Goal: Information Seeking & Learning: Learn about a topic

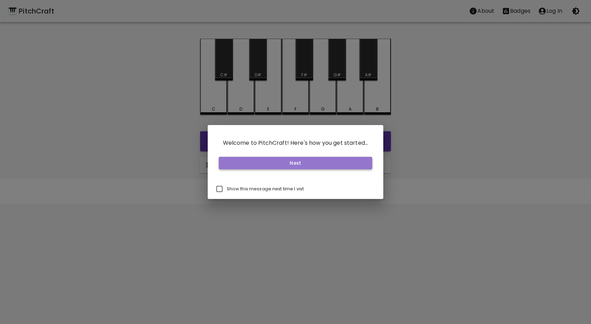
click at [312, 162] on button "Next" at bounding box center [296, 163] width 154 height 13
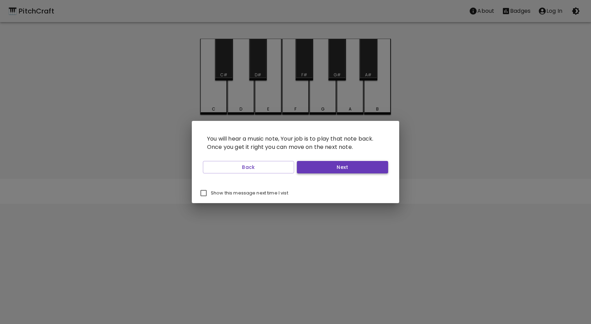
click at [312, 165] on button "Next" at bounding box center [342, 167] width 91 height 13
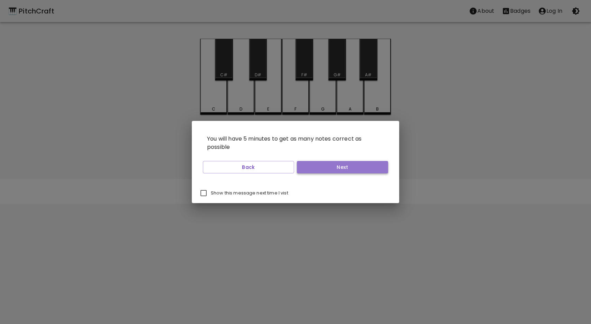
click at [312, 165] on button "Next" at bounding box center [342, 167] width 91 height 13
click at [312, 165] on button "Start Playing" at bounding box center [342, 167] width 91 height 13
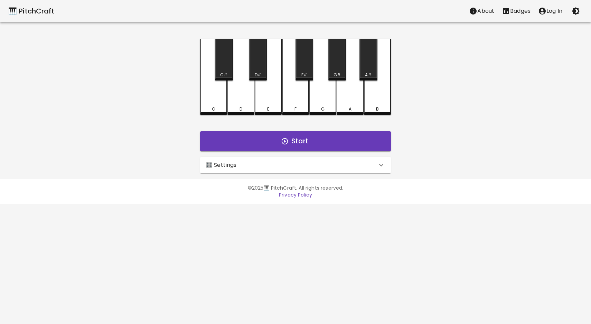
click at [305, 168] on div "🎛️ Settings" at bounding box center [291, 165] width 171 height 8
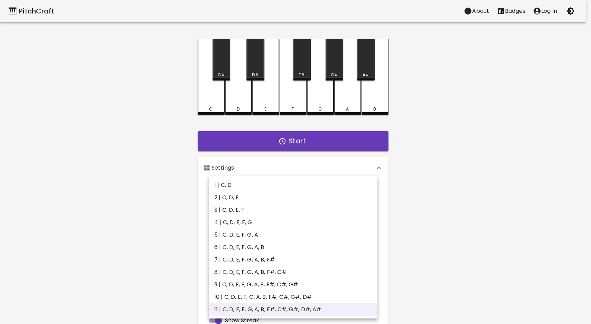
click at [284, 196] on body "🎹 PitchCraft About Badges Log In C C# D D# E F F# G G# A A# B Start 🎛️ Settings…" at bounding box center [295, 209] width 591 height 418
click at [259, 196] on li "2 | C, D, E" at bounding box center [293, 197] width 169 height 12
type input "3"
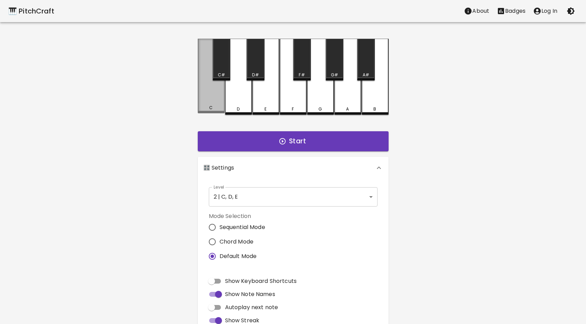
click at [211, 105] on div "C" at bounding box center [211, 76] width 27 height 75
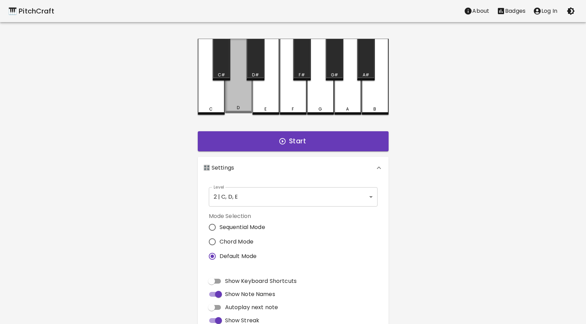
click at [232, 103] on div "D" at bounding box center [238, 76] width 27 height 75
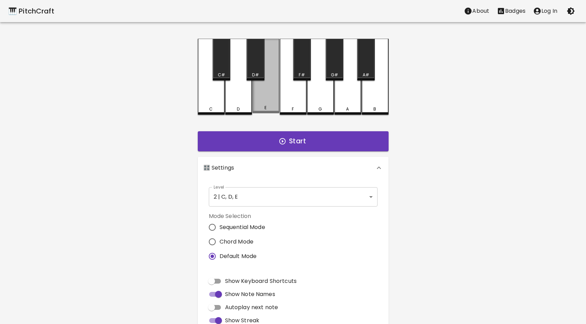
click at [262, 102] on div "E" at bounding box center [265, 76] width 27 height 75
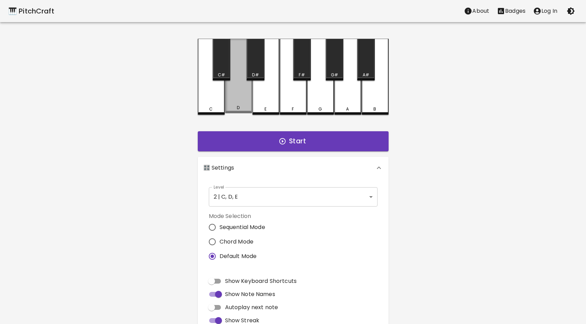
click at [242, 100] on div "D" at bounding box center [238, 76] width 27 height 75
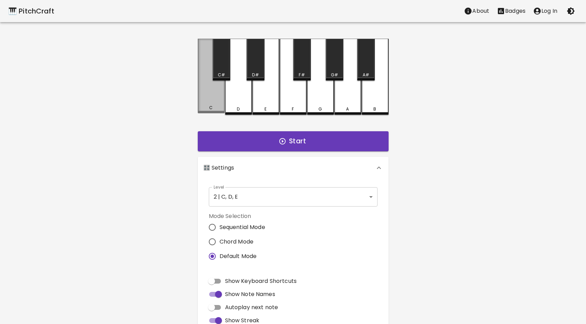
click at [218, 102] on div "C" at bounding box center [211, 76] width 27 height 75
click at [236, 102] on div "D" at bounding box center [238, 77] width 27 height 76
click at [259, 101] on div "E" at bounding box center [265, 77] width 27 height 76
click at [218, 97] on div "C" at bounding box center [211, 76] width 27 height 75
click at [234, 100] on div "D" at bounding box center [238, 77] width 27 height 76
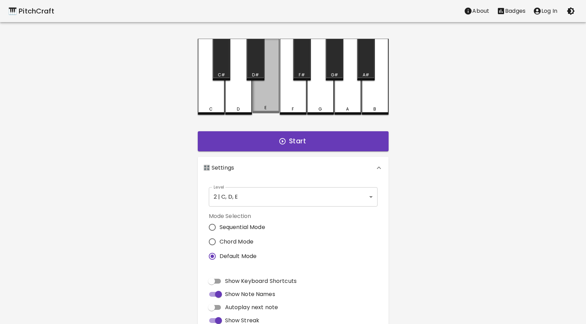
click at [262, 103] on div "E" at bounding box center [265, 76] width 27 height 75
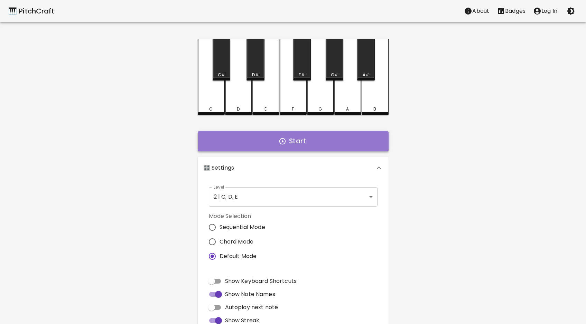
click at [263, 139] on button "Start" at bounding box center [293, 141] width 191 height 20
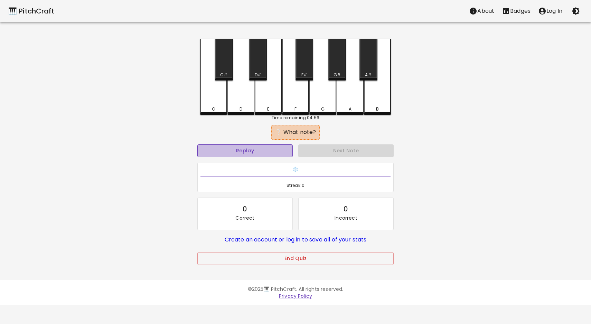
click at [242, 150] on button "Replay" at bounding box center [244, 150] width 95 height 13
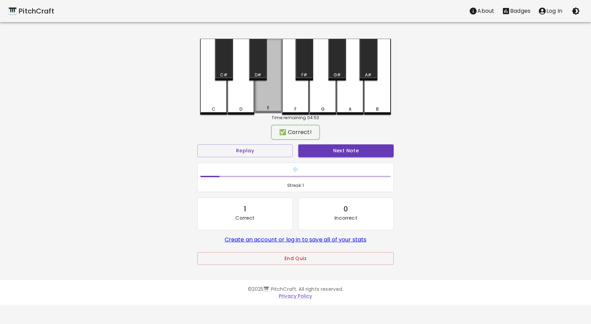
click at [267, 105] on div "E" at bounding box center [268, 76] width 27 height 75
click at [320, 147] on button "Next Note" at bounding box center [345, 150] width 95 height 13
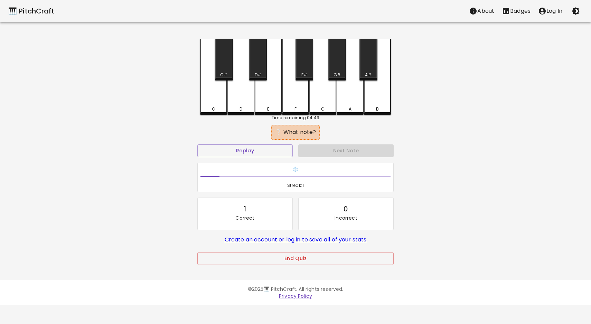
click at [238, 103] on div "D" at bounding box center [240, 77] width 27 height 76
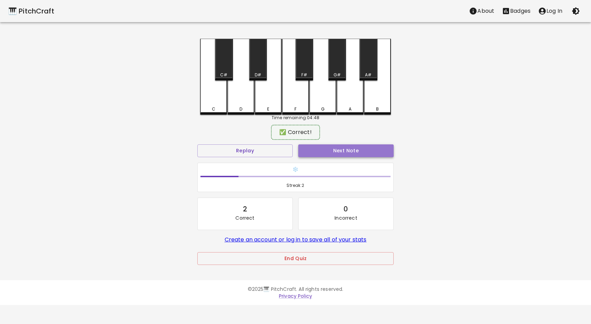
click at [340, 149] on button "Next Note" at bounding box center [345, 150] width 95 height 13
click at [265, 107] on div "E" at bounding box center [268, 109] width 26 height 6
click at [322, 150] on button "Next Note" at bounding box center [345, 150] width 95 height 13
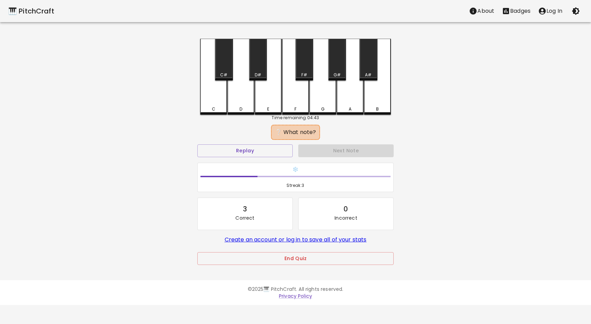
click at [218, 110] on div "C" at bounding box center [214, 109] width 26 height 6
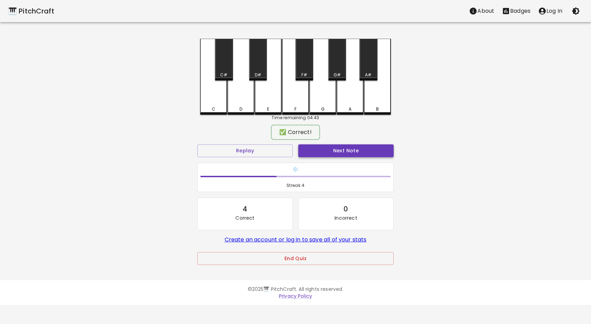
click at [323, 148] on button "Next Note" at bounding box center [345, 150] width 95 height 13
click at [246, 111] on div "D" at bounding box center [240, 76] width 27 height 75
click at [314, 150] on button "Next Note" at bounding box center [345, 150] width 95 height 13
click at [266, 113] on div "E" at bounding box center [268, 77] width 27 height 76
click at [315, 154] on button "Next Note" at bounding box center [345, 150] width 95 height 13
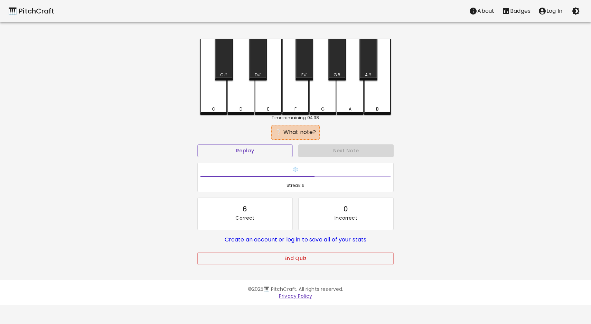
click at [244, 105] on div "D" at bounding box center [240, 77] width 27 height 76
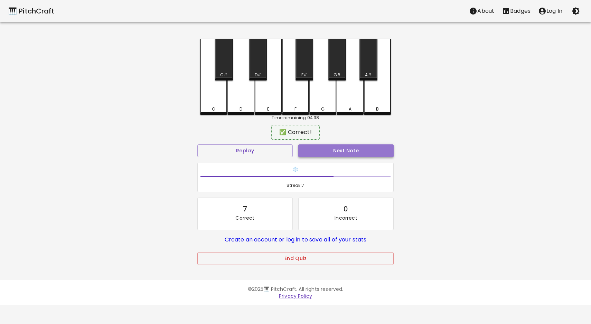
click at [323, 150] on button "Next Note" at bounding box center [345, 150] width 95 height 13
click at [273, 110] on div "E" at bounding box center [268, 109] width 26 height 6
click at [317, 161] on div "❄️ Streak: 8" at bounding box center [296, 177] width 202 height 35
click at [315, 149] on button "Next Note" at bounding box center [345, 150] width 95 height 13
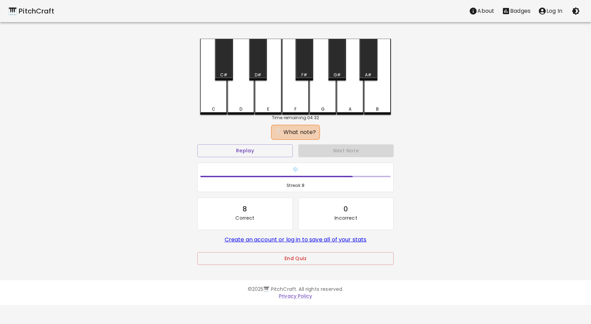
click at [222, 105] on div "C" at bounding box center [213, 77] width 27 height 76
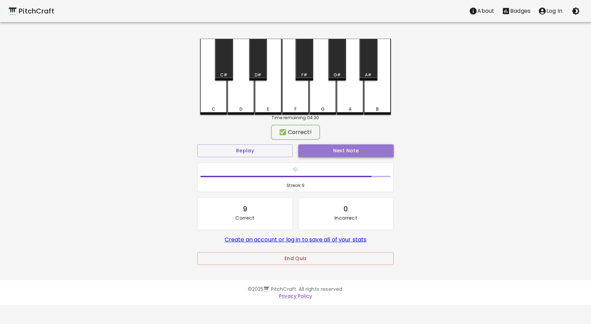
click at [314, 148] on button "Next Note" at bounding box center [345, 150] width 95 height 13
click at [264, 151] on button "Replay" at bounding box center [244, 150] width 95 height 13
click at [265, 102] on div "E" at bounding box center [268, 77] width 27 height 76
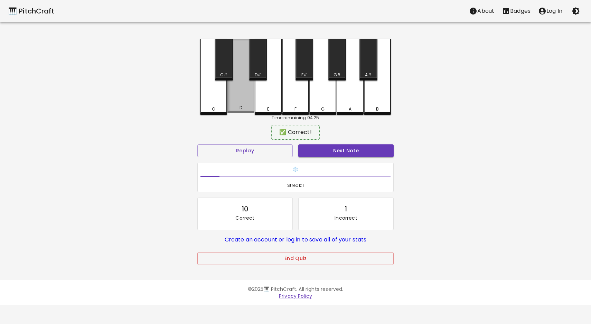
click at [243, 107] on div "D" at bounding box center [241, 108] width 26 height 6
click at [273, 147] on button "Replay" at bounding box center [244, 150] width 95 height 13
click at [238, 104] on div "D" at bounding box center [240, 77] width 27 height 76
click at [304, 149] on button "Next Note" at bounding box center [345, 150] width 95 height 13
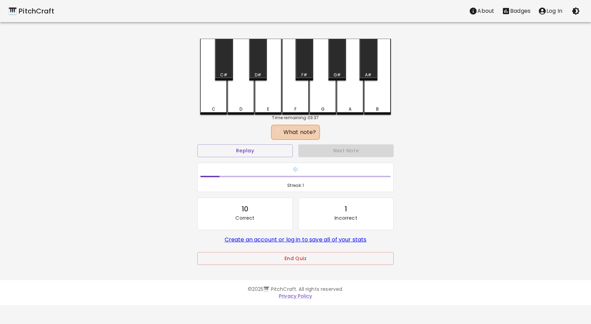
click at [237, 106] on div "D" at bounding box center [241, 109] width 26 height 6
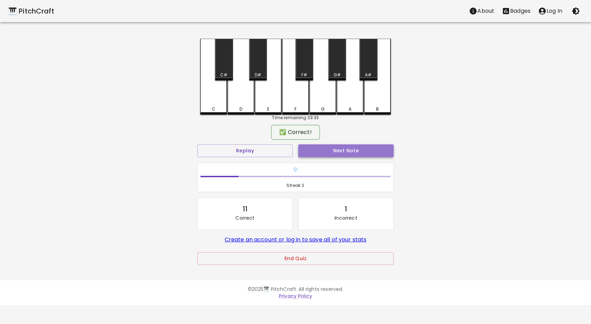
click at [327, 151] on button "Next Note" at bounding box center [345, 150] width 95 height 13
click at [214, 111] on div "C" at bounding box center [213, 77] width 27 height 76
click at [311, 150] on button "Next Note" at bounding box center [345, 150] width 95 height 13
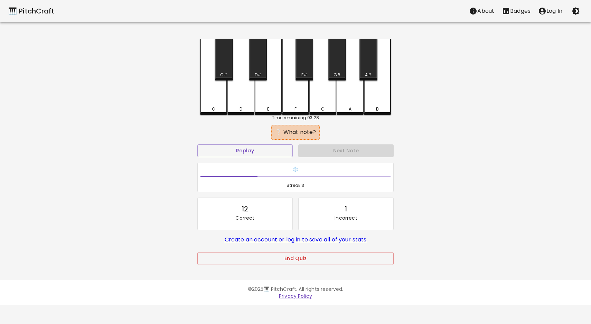
click at [210, 110] on div "C" at bounding box center [214, 109] width 26 height 6
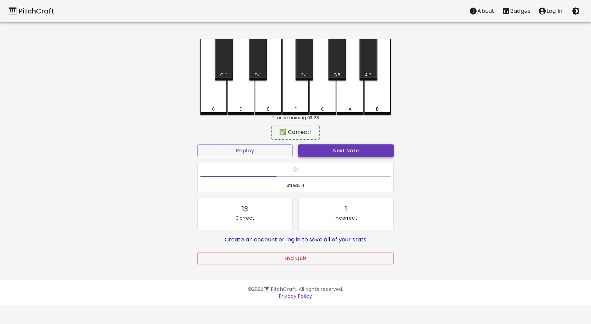
click at [328, 151] on button "Next Note" at bounding box center [345, 150] width 95 height 13
click at [240, 107] on div "D" at bounding box center [240, 109] width 3 height 6
click at [317, 151] on button "Next Note" at bounding box center [345, 150] width 95 height 13
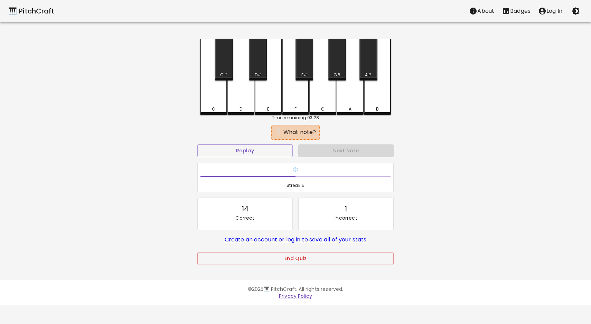
click at [266, 103] on div "E" at bounding box center [268, 77] width 27 height 76
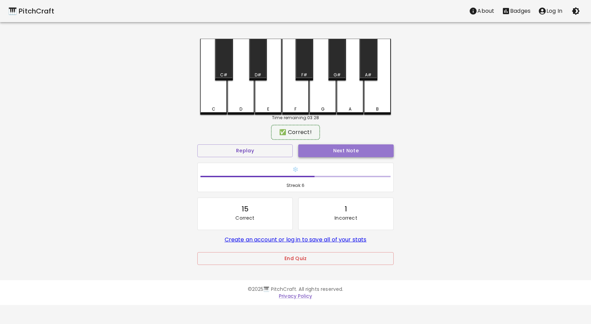
click at [318, 153] on button "Next Note" at bounding box center [345, 150] width 95 height 13
click at [214, 103] on div "C" at bounding box center [213, 77] width 27 height 76
click at [315, 147] on button "Next Note" at bounding box center [345, 150] width 95 height 13
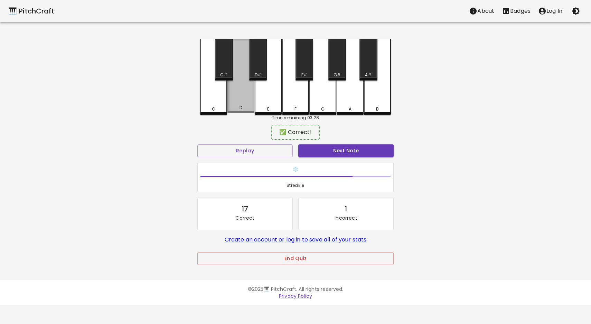
click at [237, 103] on div "D" at bounding box center [240, 76] width 27 height 75
click at [317, 152] on button "Next Note" at bounding box center [345, 150] width 95 height 13
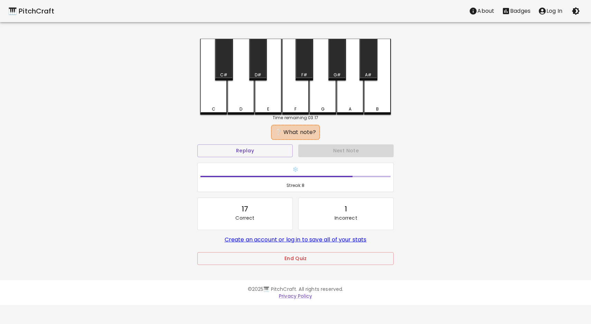
click at [213, 106] on div "C" at bounding box center [213, 109] width 3 height 6
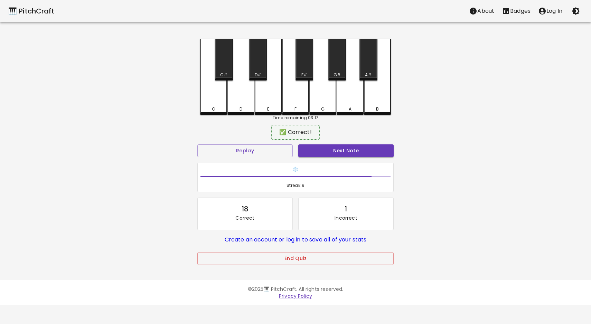
click at [305, 153] on button "Next Note" at bounding box center [345, 150] width 95 height 13
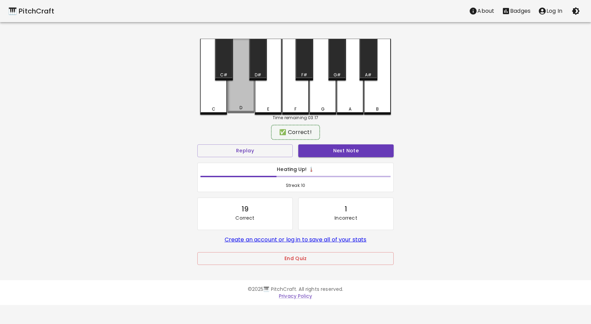
click at [237, 108] on div "D" at bounding box center [241, 108] width 26 height 6
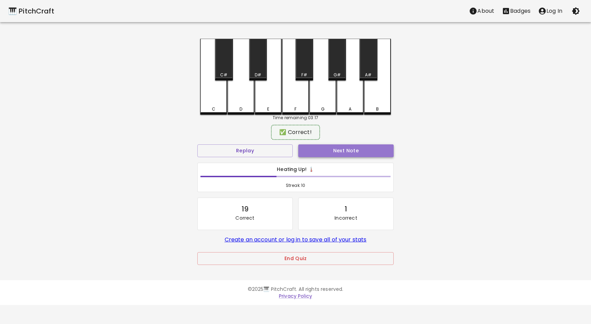
click at [315, 149] on button "Next Note" at bounding box center [345, 150] width 95 height 13
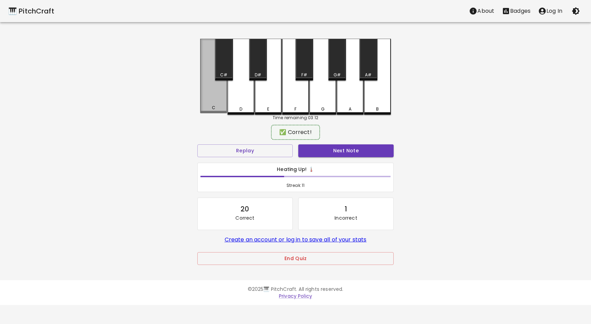
click at [205, 106] on div "C" at bounding box center [214, 108] width 26 height 6
click at [309, 151] on button "Next Note" at bounding box center [345, 150] width 95 height 13
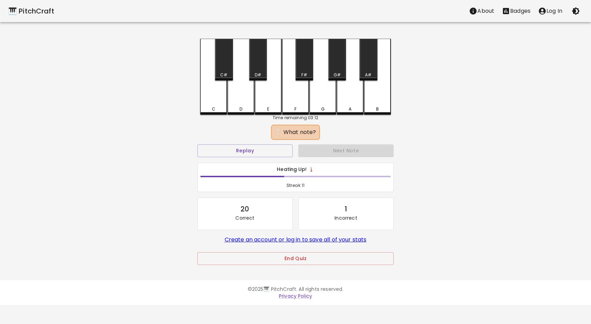
click at [243, 100] on div "D" at bounding box center [240, 77] width 27 height 76
click at [261, 143] on div "Replay" at bounding box center [245, 151] width 101 height 18
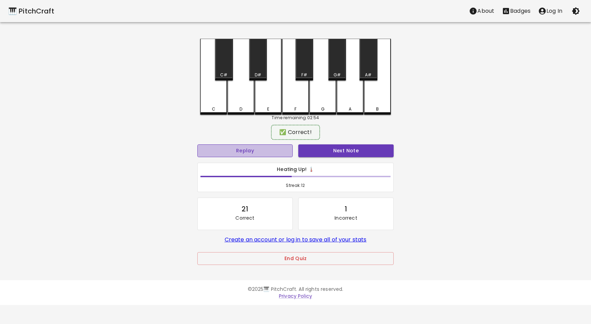
click at [264, 152] on button "Replay" at bounding box center [244, 150] width 95 height 13
click at [284, 256] on button "End Quiz" at bounding box center [295, 258] width 196 height 13
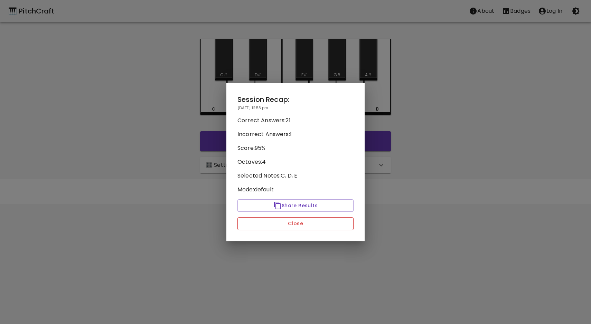
click at [288, 219] on button "Close" at bounding box center [295, 223] width 116 height 13
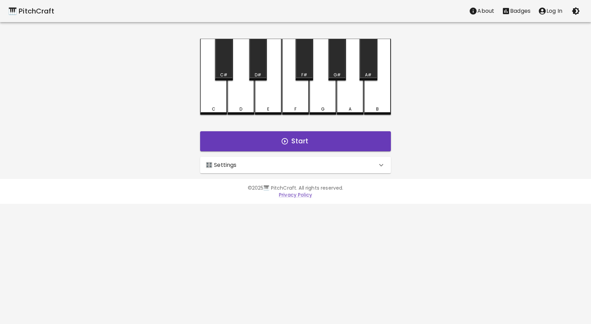
click at [288, 168] on div "🎛️ Settings" at bounding box center [291, 165] width 171 height 8
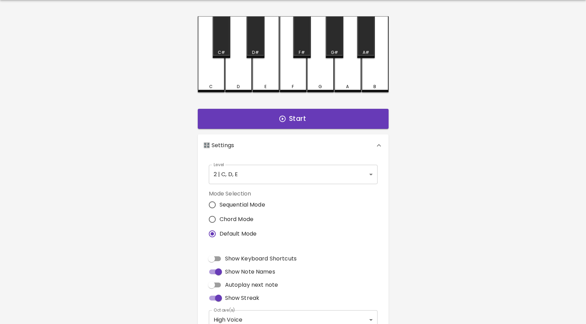
scroll to position [23, 0]
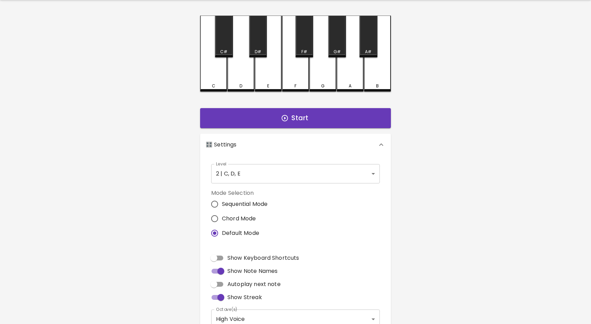
click at [251, 174] on body "🎹 PitchCraft About Badges Log In C C# D D# E F F# G G# A A# B Start 🎛️ Settings…" at bounding box center [295, 186] width 591 height 418
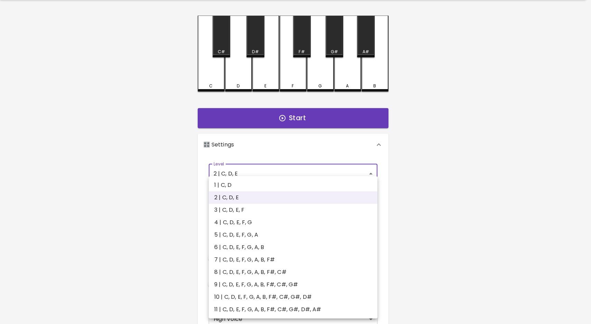
click at [240, 210] on li "3 | C, D, E, F" at bounding box center [293, 210] width 169 height 12
type input "5"
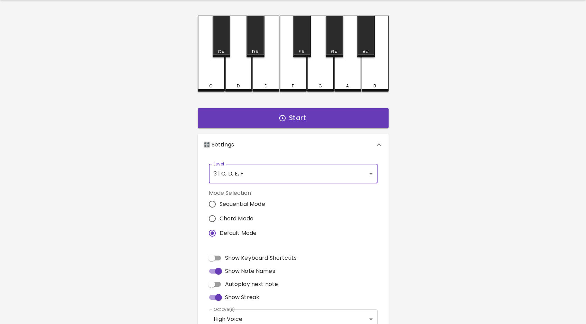
click at [218, 84] on div "C" at bounding box center [211, 86] width 26 height 6
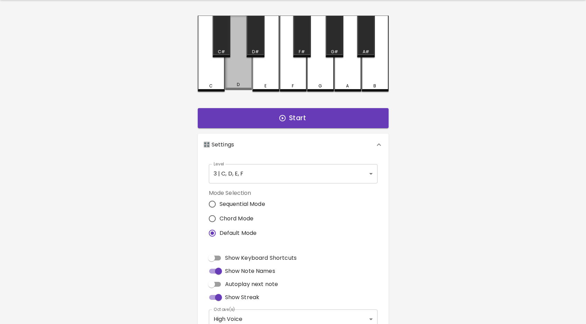
click at [236, 86] on div "D" at bounding box center [239, 85] width 26 height 6
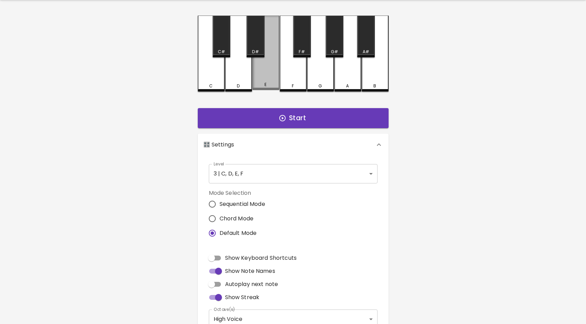
click at [258, 84] on div "E" at bounding box center [266, 85] width 26 height 6
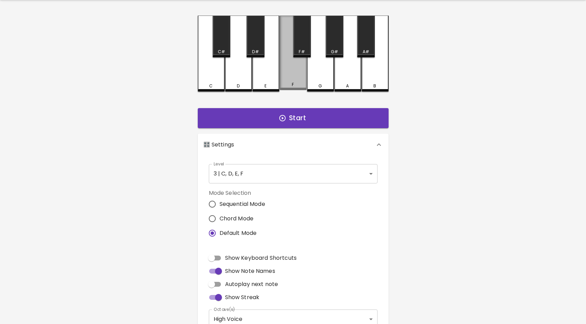
click at [287, 80] on div "F" at bounding box center [293, 53] width 27 height 75
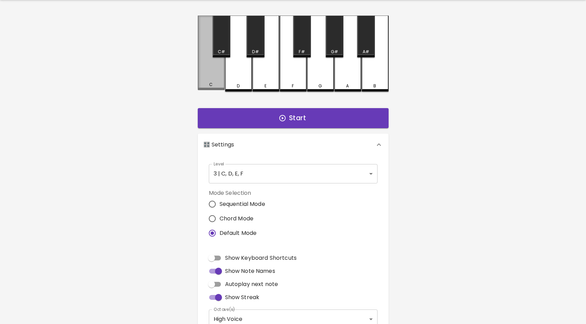
click at [217, 82] on div "C" at bounding box center [211, 53] width 27 height 75
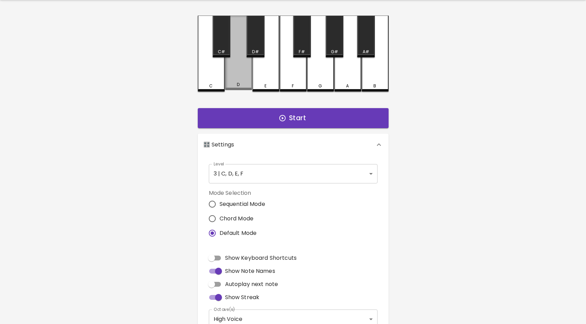
drag, startPoint x: 239, startPoint y: 81, endPoint x: 237, endPoint y: 77, distance: 4.0
click at [239, 80] on div "D" at bounding box center [238, 53] width 27 height 75
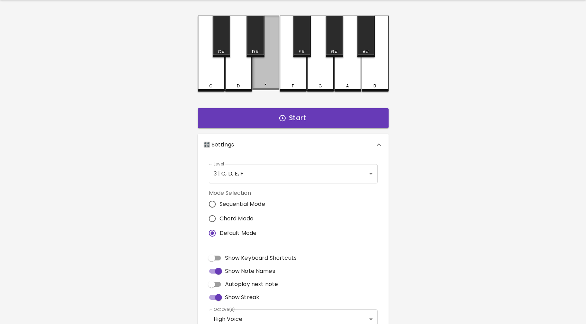
drag, startPoint x: 258, startPoint y: 79, endPoint x: 254, endPoint y: 75, distance: 5.9
click at [256, 78] on div "E" at bounding box center [265, 53] width 27 height 75
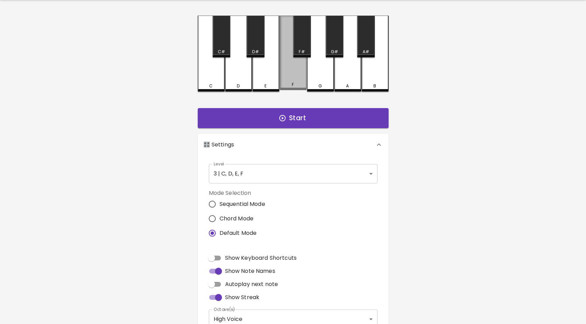
drag, startPoint x: 288, startPoint y: 82, endPoint x: 286, endPoint y: 76, distance: 6.4
click at [287, 82] on div "F" at bounding box center [293, 53] width 27 height 75
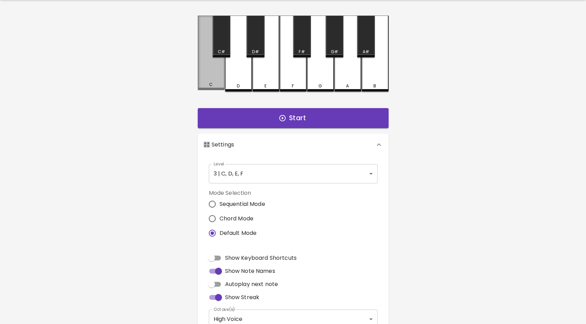
drag, startPoint x: 213, startPoint y: 73, endPoint x: 216, endPoint y: 76, distance: 4.4
click at [215, 76] on div "C" at bounding box center [211, 53] width 27 height 75
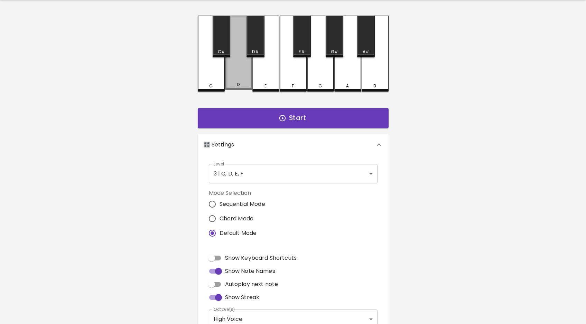
drag, startPoint x: 238, startPoint y: 75, endPoint x: 246, endPoint y: 72, distance: 7.9
click at [240, 73] on div "D" at bounding box center [238, 53] width 27 height 75
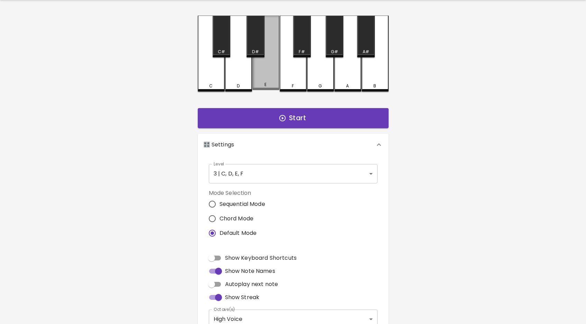
drag, startPoint x: 263, startPoint y: 76, endPoint x: 271, endPoint y: 76, distance: 8.0
click at [264, 76] on div "E" at bounding box center [265, 53] width 27 height 75
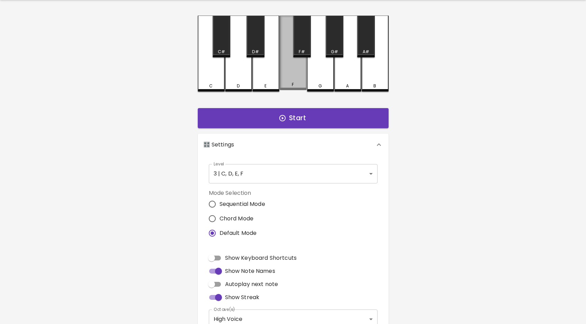
drag, startPoint x: 285, startPoint y: 77, endPoint x: 284, endPoint y: 73, distance: 4.2
click at [284, 75] on div "F" at bounding box center [293, 53] width 27 height 75
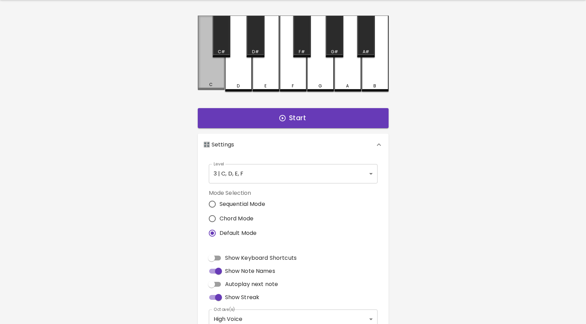
click at [211, 79] on div "C" at bounding box center [211, 53] width 27 height 75
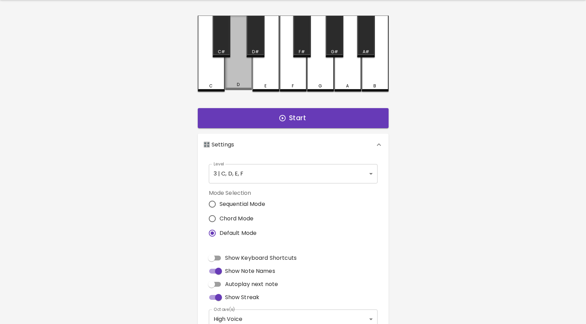
click at [245, 82] on div "D" at bounding box center [238, 53] width 27 height 75
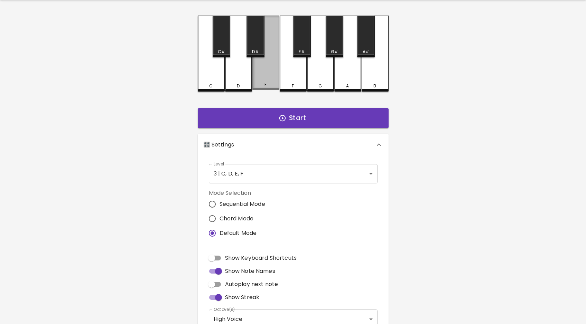
click at [264, 78] on div "E" at bounding box center [265, 53] width 27 height 75
click at [276, 78] on div "E" at bounding box center [265, 53] width 27 height 75
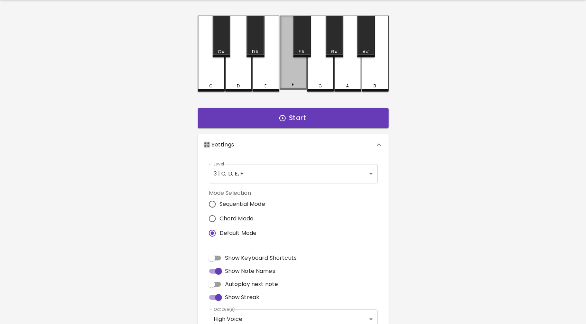
click at [287, 80] on div "F" at bounding box center [293, 53] width 27 height 75
click at [286, 79] on div "F" at bounding box center [293, 53] width 27 height 75
drag, startPoint x: 286, startPoint y: 79, endPoint x: 269, endPoint y: 77, distance: 17.4
click at [272, 77] on div "C C# D D# E F F# G G# A A# B" at bounding box center [293, 54] width 191 height 76
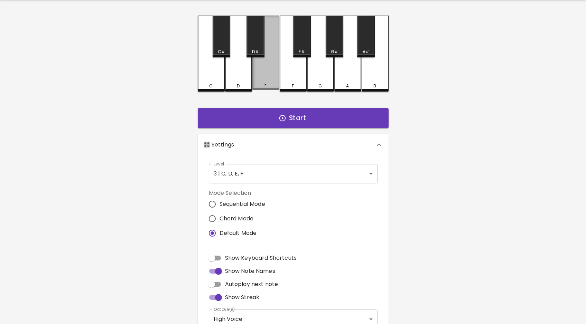
click at [267, 77] on div "E" at bounding box center [265, 53] width 27 height 75
click at [233, 79] on div "D" at bounding box center [238, 54] width 27 height 76
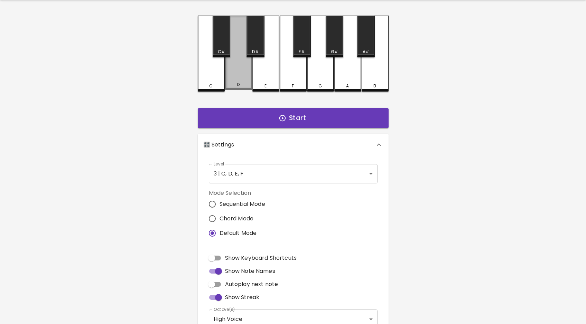
click at [245, 78] on div "D" at bounding box center [238, 53] width 27 height 75
click at [245, 77] on div "D" at bounding box center [238, 53] width 27 height 75
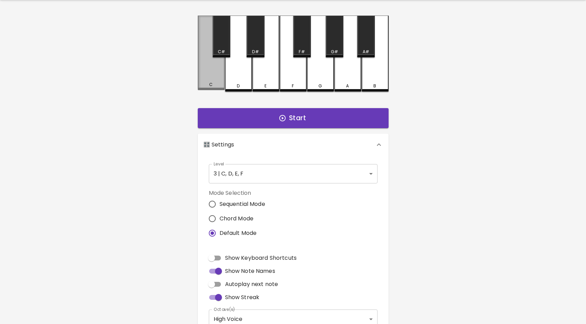
click at [205, 79] on div "C" at bounding box center [211, 53] width 27 height 75
click at [205, 78] on div "C" at bounding box center [211, 53] width 27 height 75
click at [228, 80] on div "D" at bounding box center [238, 54] width 27 height 76
click at [260, 82] on div "E" at bounding box center [265, 54] width 27 height 76
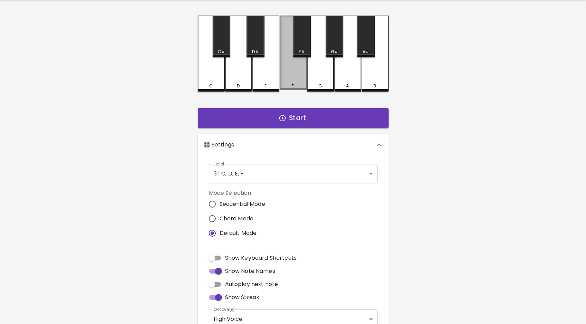
click at [289, 82] on div "F" at bounding box center [293, 53] width 27 height 75
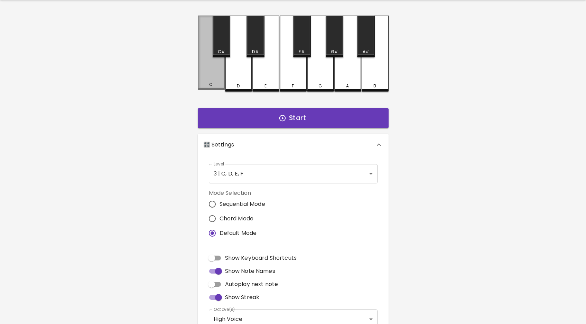
drag, startPoint x: 218, startPoint y: 83, endPoint x: 227, endPoint y: 83, distance: 9.0
click at [219, 83] on div "C" at bounding box center [211, 53] width 27 height 75
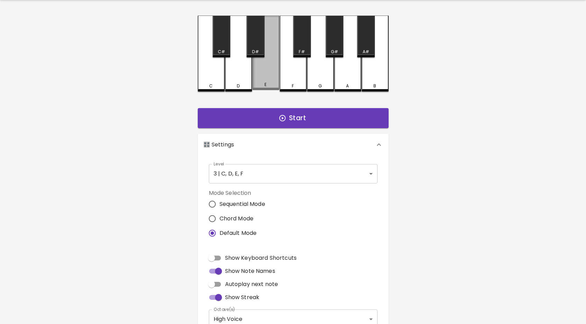
drag, startPoint x: 236, startPoint y: 83, endPoint x: 278, endPoint y: 62, distance: 47.0
click at [274, 64] on div "C C# D D# E F F# G G# A A# B" at bounding box center [293, 54] width 191 height 76
click at [279, 65] on div "E" at bounding box center [265, 54] width 27 height 76
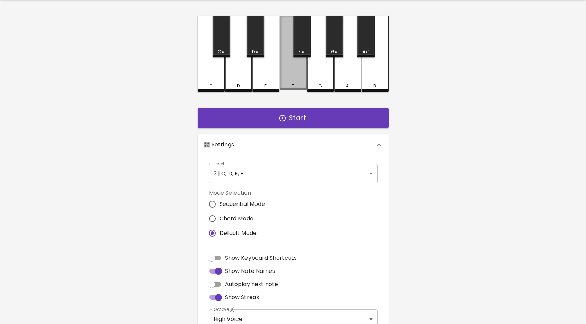
click at [289, 66] on div "F" at bounding box center [293, 53] width 27 height 75
click at [287, 66] on div "F" at bounding box center [293, 53] width 27 height 75
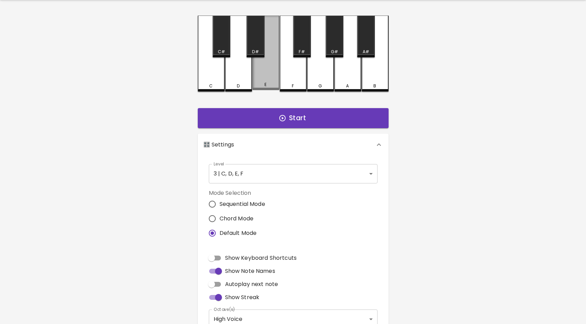
click at [267, 66] on div "E" at bounding box center [265, 53] width 27 height 75
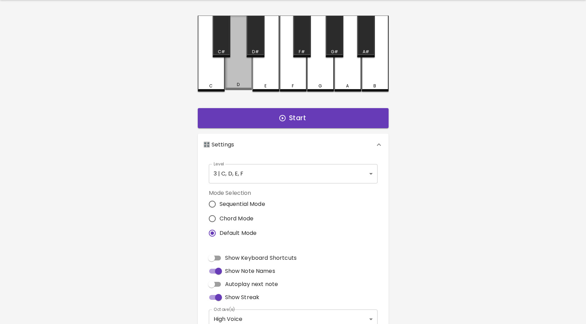
drag, startPoint x: 245, startPoint y: 68, endPoint x: 233, endPoint y: 68, distance: 12.1
click at [239, 68] on div "D" at bounding box center [238, 53] width 27 height 75
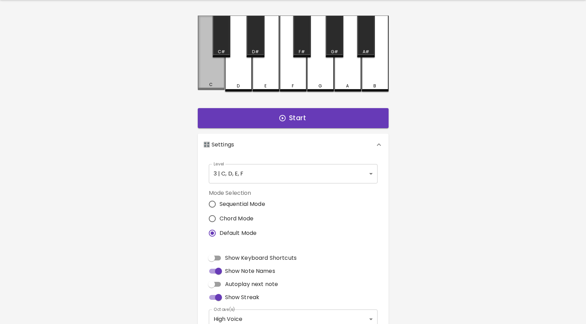
click at [221, 68] on div "C" at bounding box center [211, 53] width 27 height 75
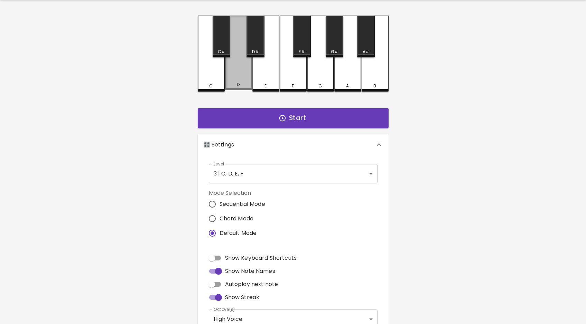
click at [239, 69] on div "D" at bounding box center [238, 53] width 27 height 75
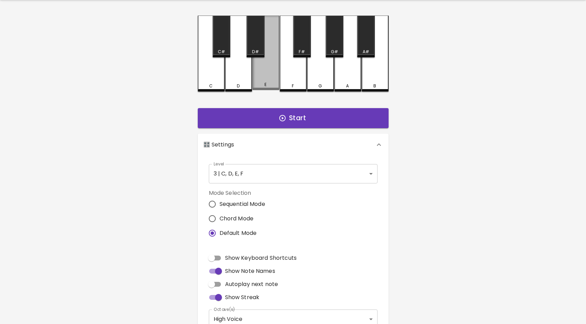
click at [262, 67] on div "E" at bounding box center [265, 53] width 27 height 75
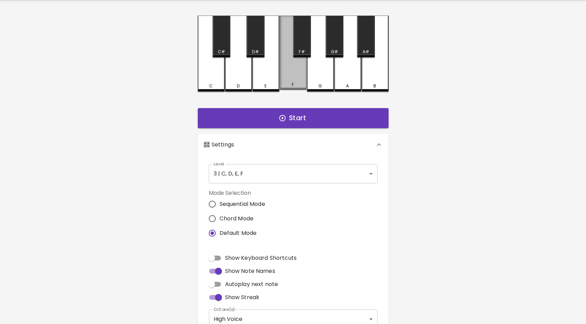
click at [286, 68] on div "F" at bounding box center [293, 53] width 27 height 75
click at [286, 69] on div "F" at bounding box center [293, 53] width 27 height 75
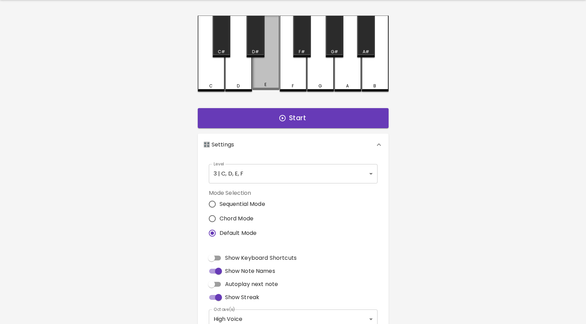
click at [269, 72] on div "E" at bounding box center [265, 53] width 27 height 75
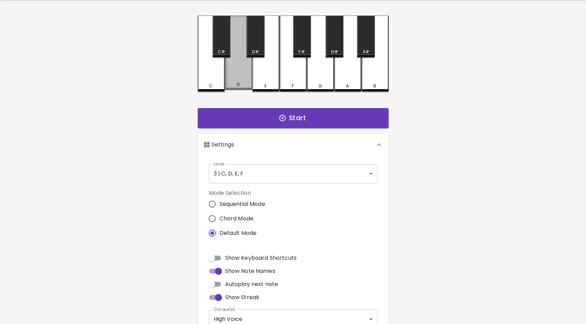
click at [235, 74] on div "D" at bounding box center [238, 53] width 27 height 75
click at [214, 78] on div "C" at bounding box center [211, 54] width 27 height 76
click at [232, 121] on button "Start" at bounding box center [293, 118] width 191 height 20
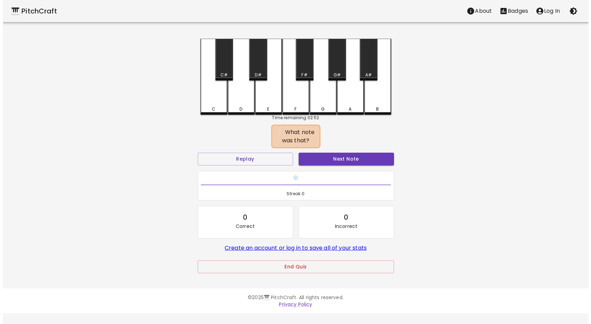
scroll to position [0, 0]
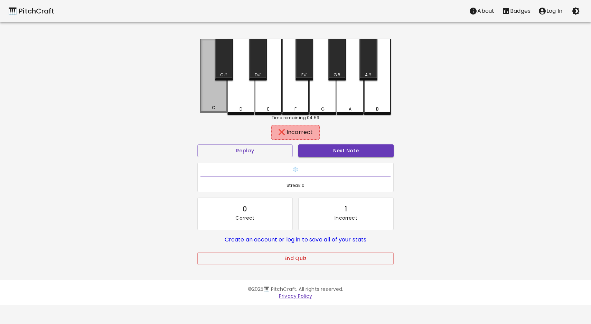
click at [218, 110] on div "C" at bounding box center [214, 108] width 26 height 6
click at [216, 112] on div "C" at bounding box center [213, 76] width 27 height 75
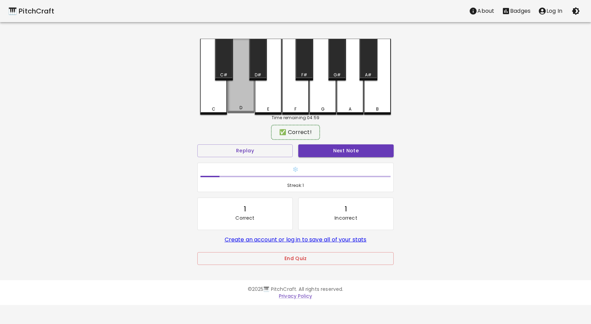
click at [230, 108] on div "D" at bounding box center [241, 108] width 26 height 6
click at [318, 152] on button "Next Note" at bounding box center [345, 150] width 95 height 13
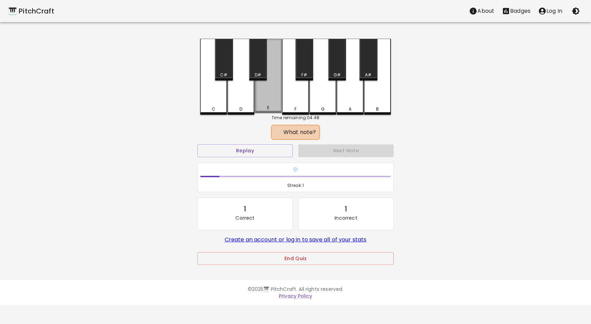
click at [266, 109] on div "E" at bounding box center [268, 108] width 26 height 6
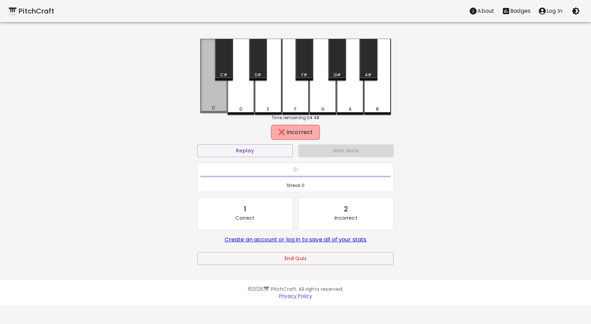
click at [220, 112] on div "C" at bounding box center [213, 76] width 27 height 75
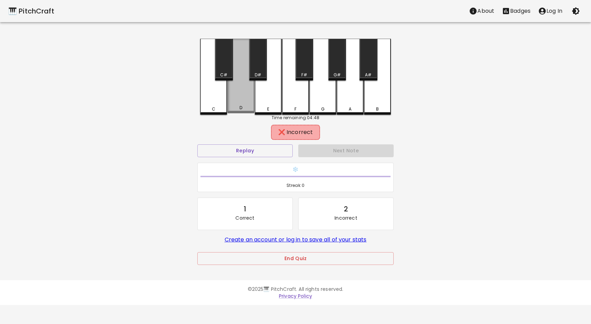
click at [246, 111] on div "D" at bounding box center [241, 108] width 26 height 6
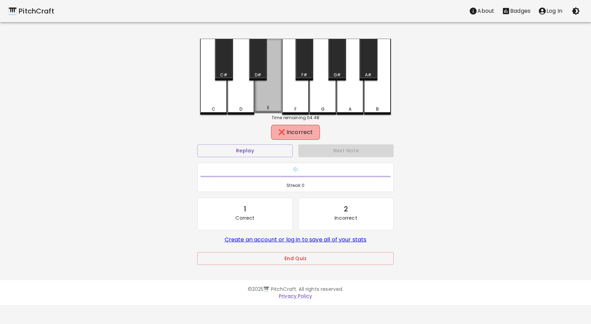
click at [263, 110] on div "E" at bounding box center [268, 108] width 26 height 6
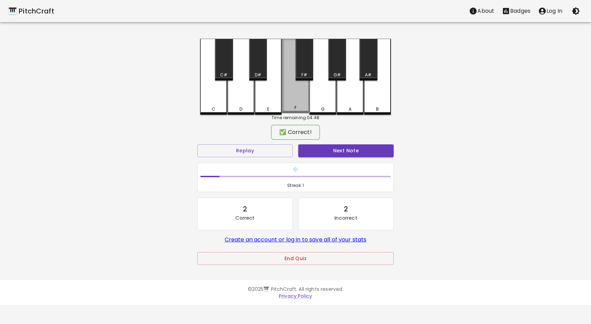
click at [293, 107] on div "F" at bounding box center [296, 108] width 26 height 6
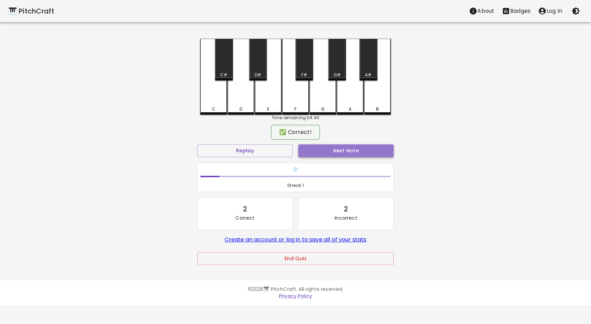
click at [313, 151] on button "Next Note" at bounding box center [345, 150] width 95 height 13
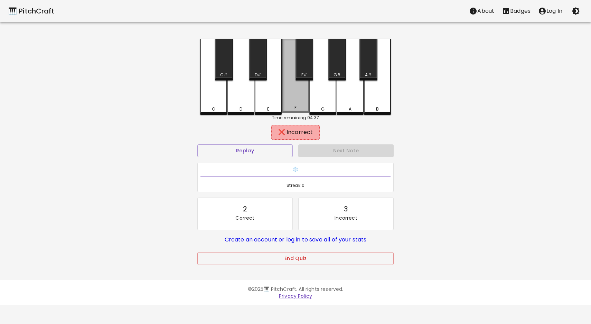
click at [292, 109] on div "F" at bounding box center [296, 108] width 26 height 6
click at [245, 150] on button "Replay" at bounding box center [244, 150] width 95 height 13
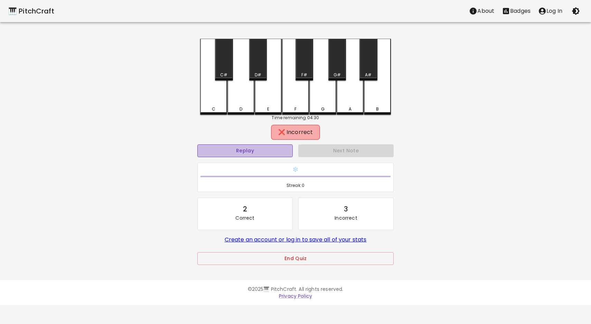
click at [226, 150] on button "Replay" at bounding box center [244, 150] width 95 height 13
click at [227, 150] on button "Replay" at bounding box center [244, 150] width 95 height 13
click at [228, 151] on button "Replay" at bounding box center [244, 150] width 95 height 13
click at [229, 151] on button "Replay" at bounding box center [244, 150] width 95 height 13
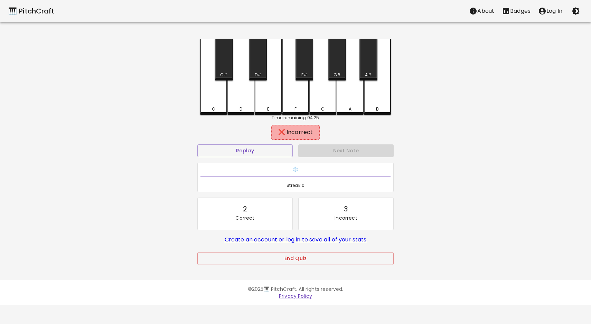
click at [266, 99] on div "E" at bounding box center [268, 77] width 27 height 76
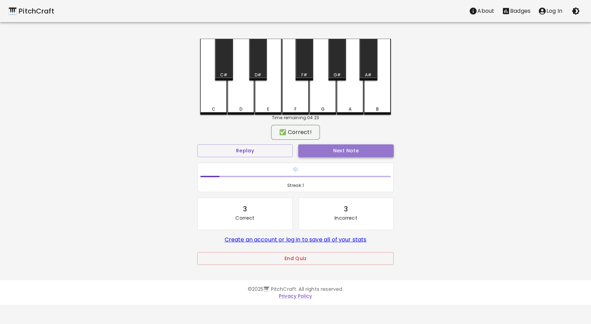
click at [309, 148] on button "Next Note" at bounding box center [345, 150] width 95 height 13
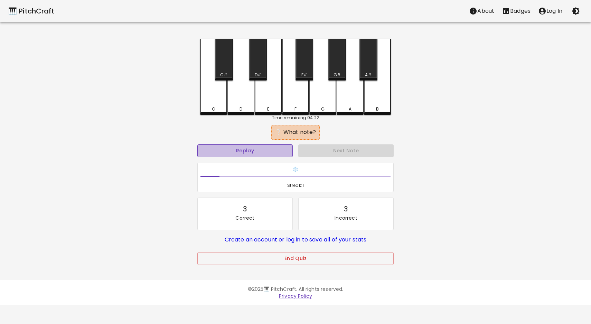
click at [267, 150] on button "Replay" at bounding box center [244, 150] width 95 height 13
click at [212, 106] on div "C" at bounding box center [213, 109] width 3 height 6
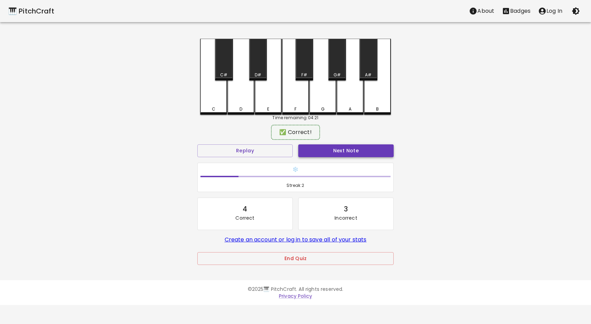
click at [321, 152] on button "Next Note" at bounding box center [345, 150] width 95 height 13
click at [259, 151] on button "Replay" at bounding box center [244, 150] width 95 height 13
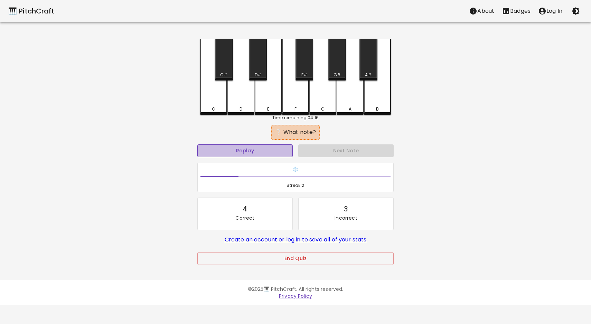
click at [259, 152] on button "Replay" at bounding box center [244, 150] width 95 height 13
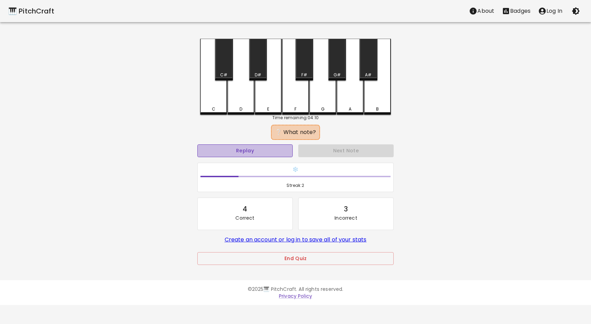
click at [260, 152] on button "Replay" at bounding box center [244, 150] width 95 height 13
click at [239, 149] on button "Replay" at bounding box center [244, 150] width 95 height 13
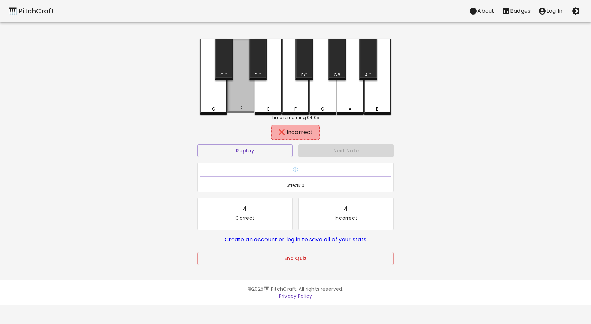
click at [243, 105] on div "D" at bounding box center [240, 76] width 27 height 75
click at [304, 155] on div "Next Note" at bounding box center [345, 151] width 101 height 18
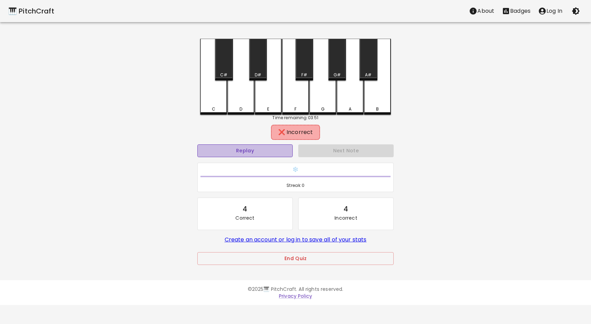
click at [259, 152] on button "Replay" at bounding box center [244, 150] width 95 height 13
click at [262, 110] on div "E" at bounding box center [268, 109] width 26 height 6
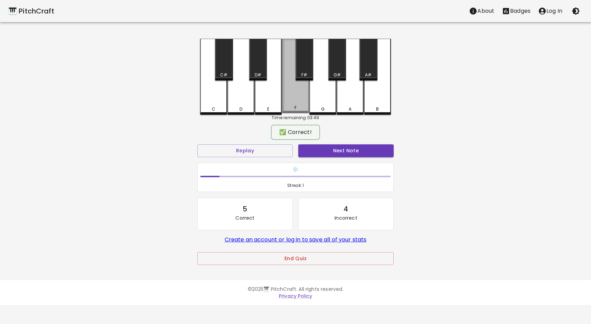
click at [300, 107] on div "F" at bounding box center [296, 108] width 26 height 6
click at [289, 92] on div "F" at bounding box center [295, 76] width 27 height 75
click at [289, 92] on div "F" at bounding box center [295, 77] width 27 height 76
click at [289, 91] on div "F" at bounding box center [295, 76] width 27 height 75
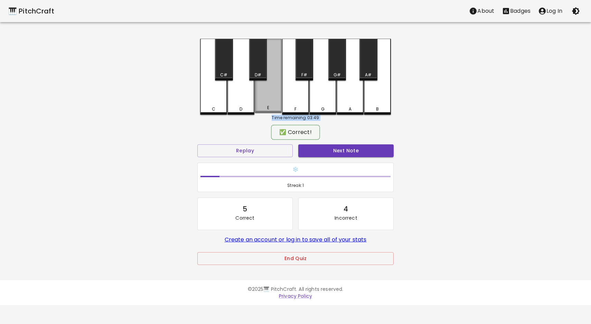
click at [265, 94] on div "E" at bounding box center [268, 76] width 27 height 75
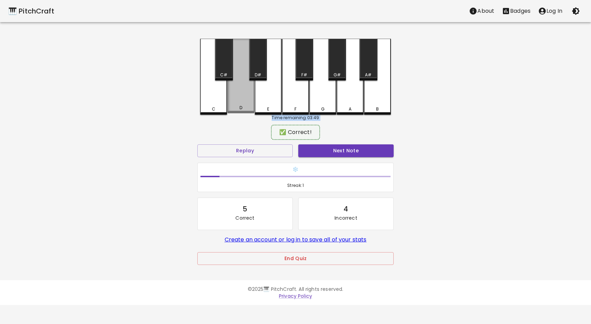
click at [242, 96] on div "D" at bounding box center [240, 76] width 27 height 75
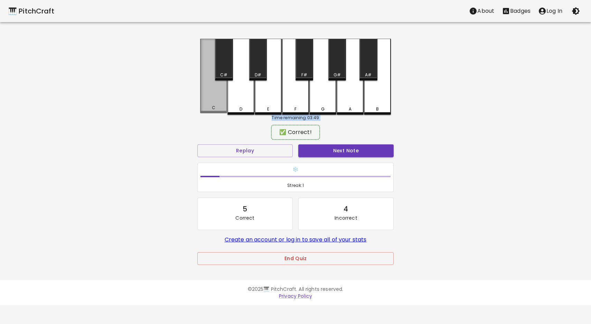
click at [215, 96] on div "C" at bounding box center [213, 76] width 27 height 75
click at [215, 95] on div "C" at bounding box center [213, 76] width 27 height 75
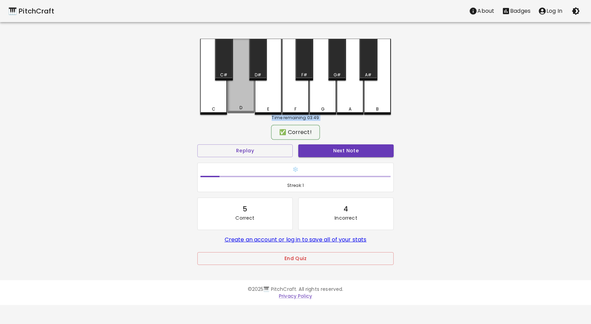
drag, startPoint x: 234, startPoint y: 95, endPoint x: 230, endPoint y: 88, distance: 7.6
click at [233, 93] on div "D" at bounding box center [240, 76] width 27 height 75
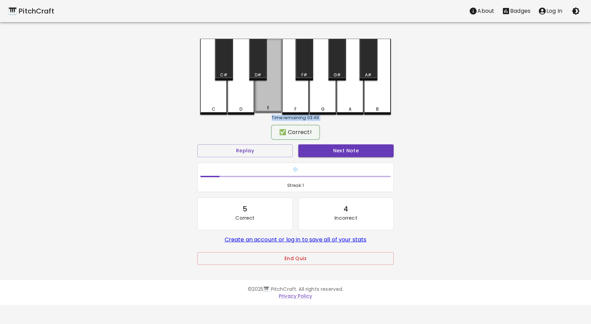
click at [263, 99] on div "E" at bounding box center [268, 76] width 27 height 75
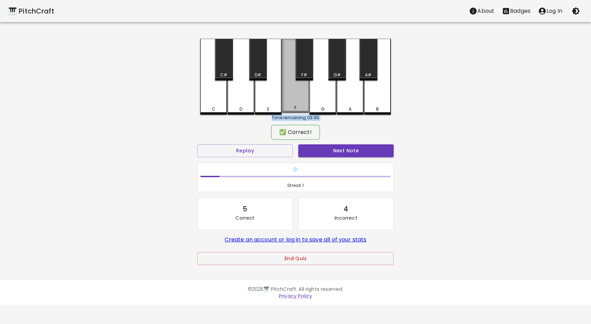
click at [299, 101] on div "F" at bounding box center [295, 76] width 27 height 75
click at [299, 98] on div "F" at bounding box center [295, 76] width 27 height 75
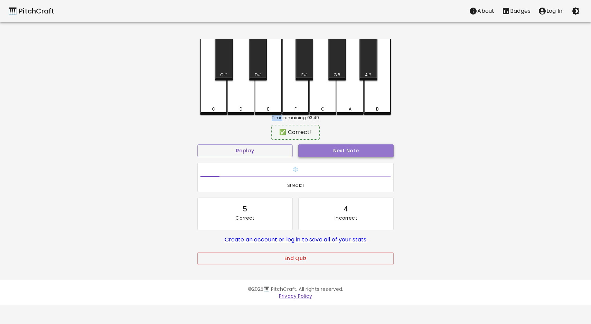
click at [327, 153] on button "Next Note" at bounding box center [345, 150] width 95 height 13
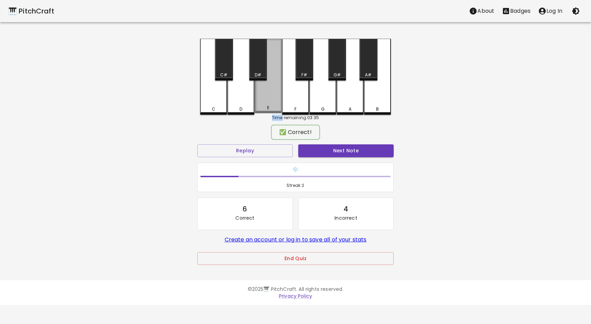
click at [265, 102] on div "E" at bounding box center [268, 76] width 27 height 75
click at [325, 152] on button "Next Note" at bounding box center [345, 150] width 95 height 13
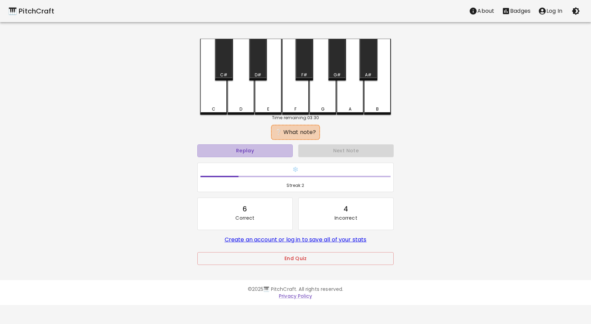
drag, startPoint x: 254, startPoint y: 147, endPoint x: 252, endPoint y: 143, distance: 3.6
click at [253, 145] on button "Replay" at bounding box center [244, 150] width 95 height 13
click at [252, 149] on button "Replay" at bounding box center [244, 150] width 95 height 13
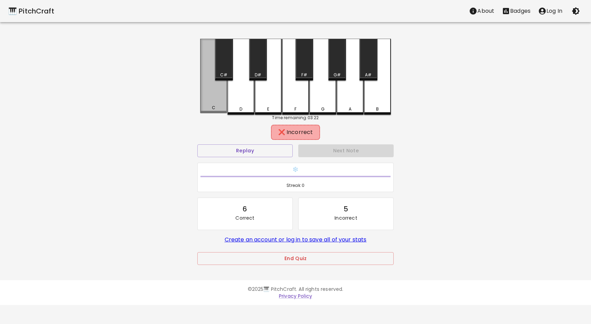
drag, startPoint x: 214, startPoint y: 107, endPoint x: 218, endPoint y: 107, distance: 4.2
click at [215, 107] on div "C" at bounding box center [214, 108] width 26 height 6
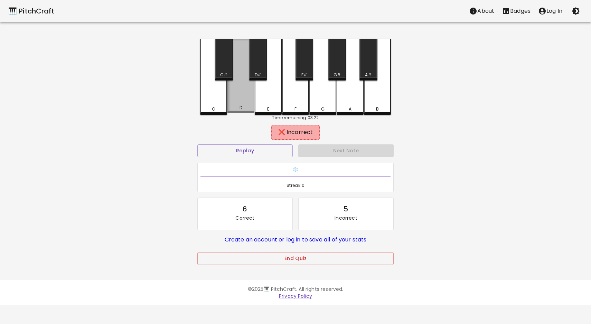
click at [245, 107] on div "D" at bounding box center [241, 108] width 26 height 6
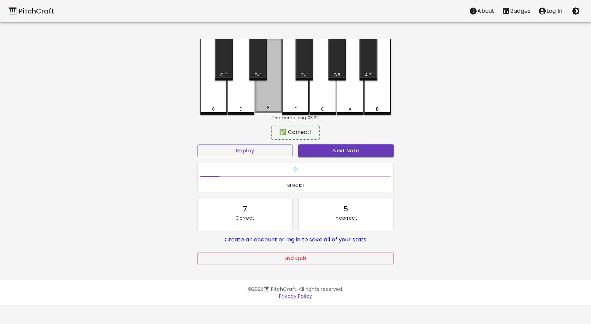
click at [258, 105] on div "E" at bounding box center [268, 76] width 27 height 75
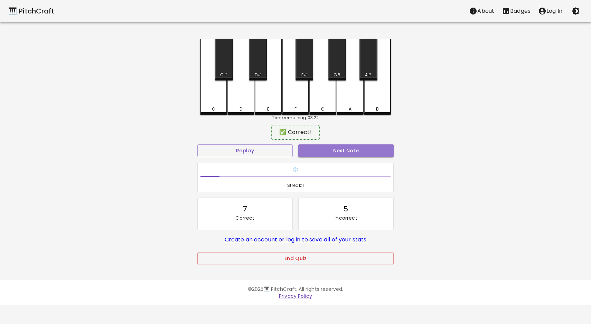
click at [310, 147] on button "Next Note" at bounding box center [345, 150] width 95 height 13
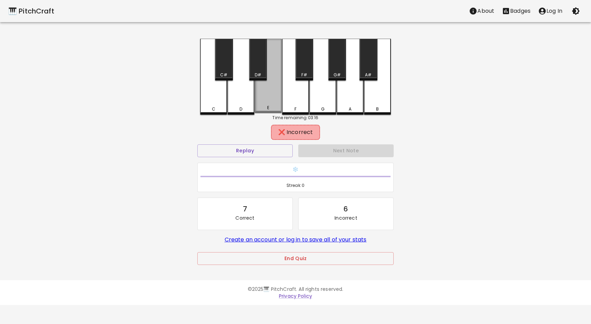
click at [267, 101] on div "E" at bounding box center [268, 76] width 27 height 75
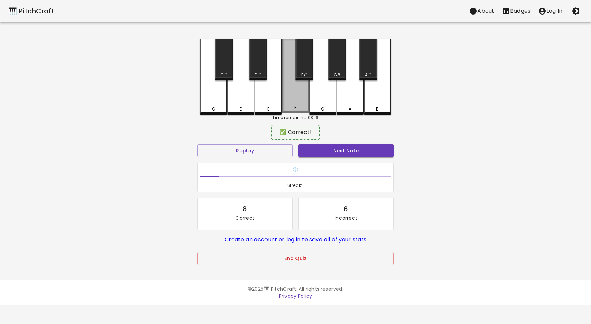
click at [292, 106] on div "F" at bounding box center [296, 108] width 26 height 6
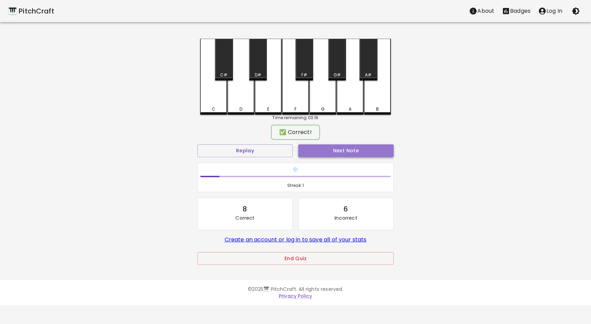
click at [309, 148] on button "Next Note" at bounding box center [345, 150] width 95 height 13
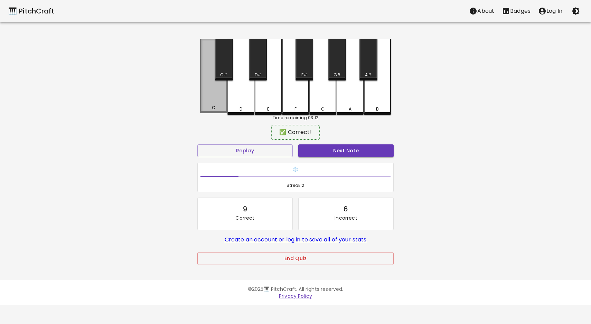
click at [209, 105] on div "C" at bounding box center [213, 76] width 27 height 75
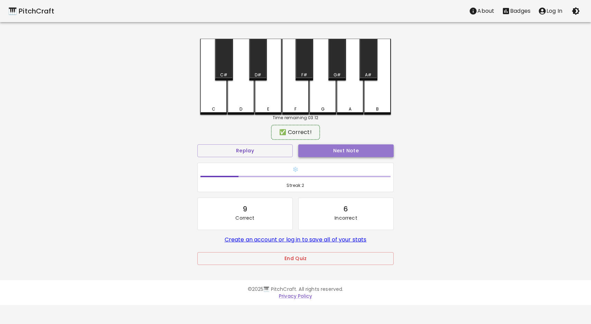
click at [325, 153] on button "Next Note" at bounding box center [345, 150] width 95 height 13
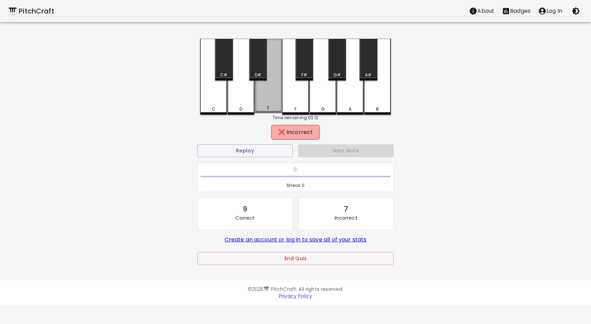
click at [266, 109] on div "E" at bounding box center [268, 108] width 26 height 6
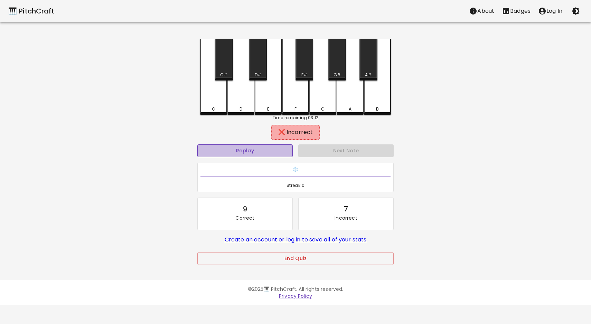
click at [276, 152] on button "Replay" at bounding box center [244, 150] width 95 height 13
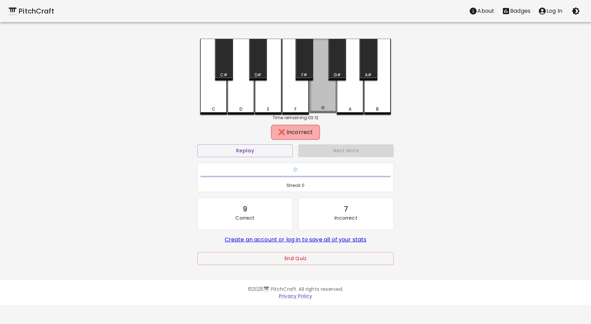
click at [311, 101] on div "G" at bounding box center [322, 76] width 27 height 75
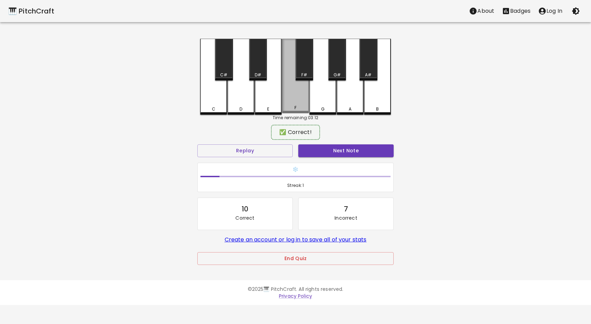
click at [298, 105] on div "F" at bounding box center [295, 76] width 27 height 75
click at [318, 148] on button "Next Note" at bounding box center [345, 150] width 95 height 13
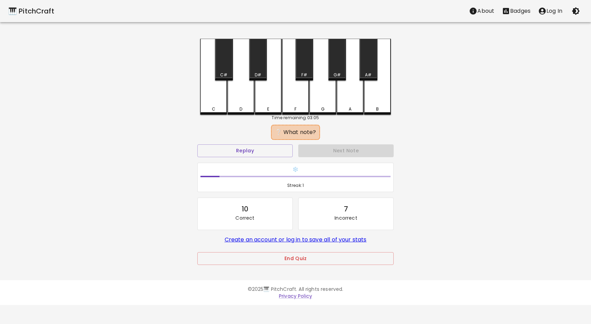
click at [262, 107] on div "E" at bounding box center [268, 109] width 26 height 6
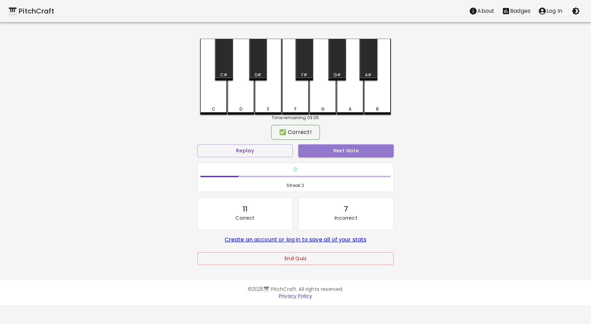
click at [307, 156] on button "Next Note" at bounding box center [345, 150] width 95 height 13
click at [210, 103] on div "C" at bounding box center [213, 77] width 27 height 76
click at [312, 152] on button "Next Note" at bounding box center [345, 150] width 95 height 13
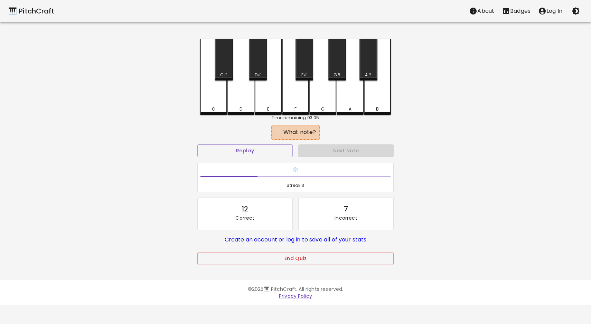
click at [238, 107] on div "D" at bounding box center [241, 109] width 26 height 6
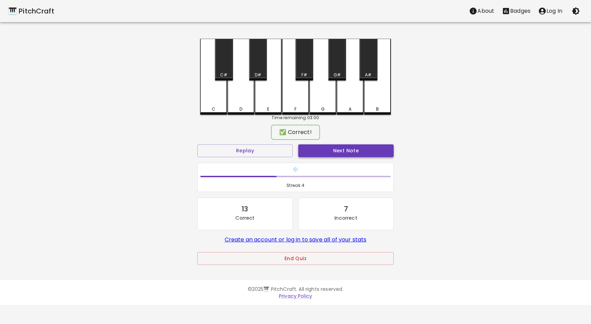
click at [334, 157] on button "Next Note" at bounding box center [345, 150] width 95 height 13
click at [267, 107] on div "E" at bounding box center [268, 109] width 2 height 6
click at [319, 155] on button "Next Note" at bounding box center [345, 150] width 95 height 13
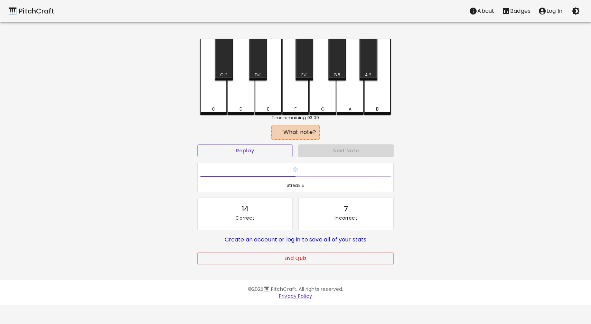
click at [297, 106] on div "F" at bounding box center [295, 77] width 27 height 76
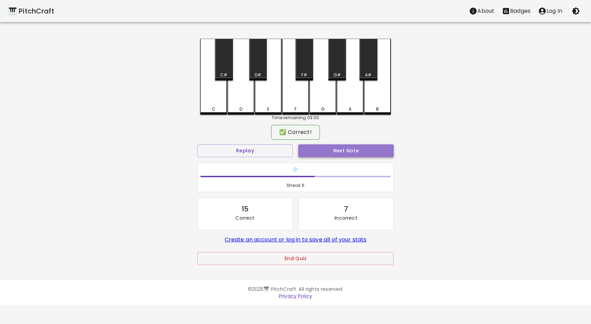
click at [330, 155] on button "Next Note" at bounding box center [345, 150] width 95 height 13
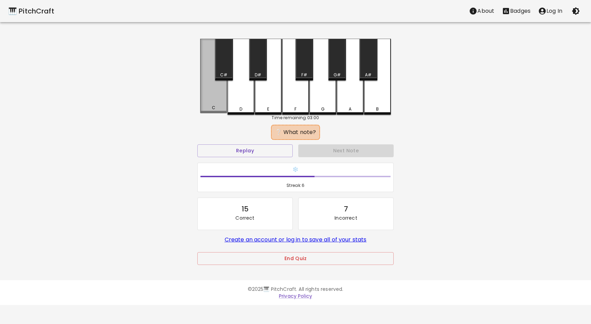
click at [220, 113] on div "C" at bounding box center [213, 76] width 27 height 75
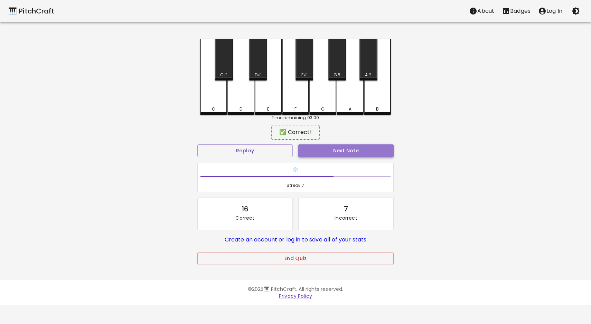
click at [330, 155] on button "Next Note" at bounding box center [345, 150] width 95 height 13
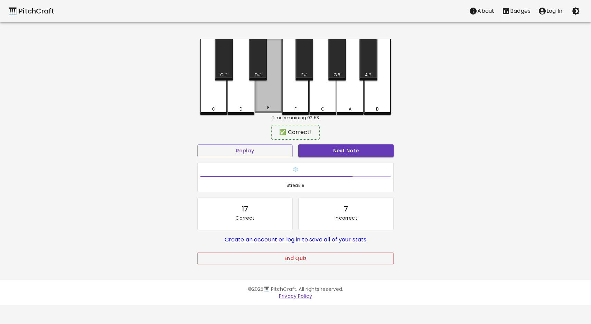
click at [266, 108] on div "E" at bounding box center [268, 108] width 26 height 6
click at [319, 152] on button "Next Note" at bounding box center [345, 150] width 95 height 13
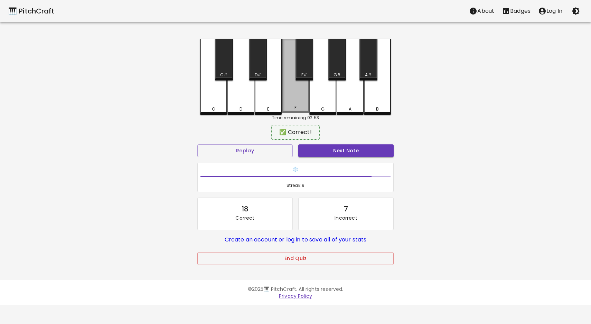
click at [293, 104] on div "F" at bounding box center [295, 76] width 27 height 75
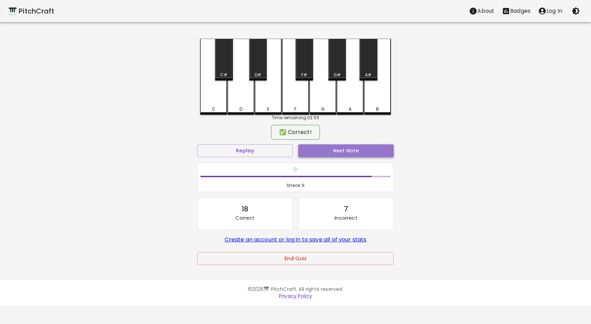
click at [317, 152] on button "Next Note" at bounding box center [345, 150] width 95 height 13
click at [294, 102] on div "F" at bounding box center [295, 77] width 27 height 76
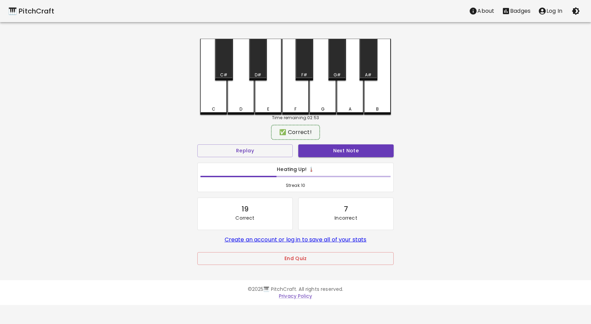
click at [317, 157] on div "Next Note" at bounding box center [345, 151] width 101 height 18
click at [317, 152] on button "Next Note" at bounding box center [345, 150] width 95 height 13
click at [197, 109] on div "C C# D D# E F F# G G# A A# B Time remaining: 02:48 ❔ What note? Replay Next Not…" at bounding box center [295, 157] width 207 height 236
click at [211, 107] on div "C" at bounding box center [214, 109] width 26 height 6
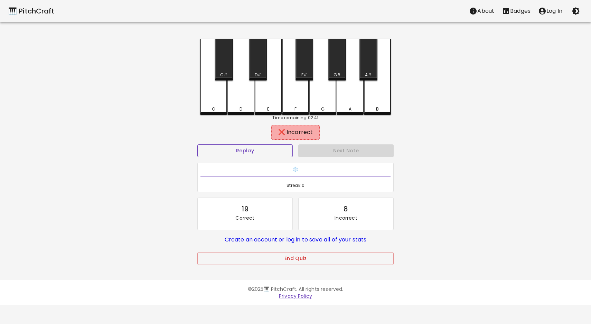
click at [265, 150] on button "Replay" at bounding box center [244, 150] width 95 height 13
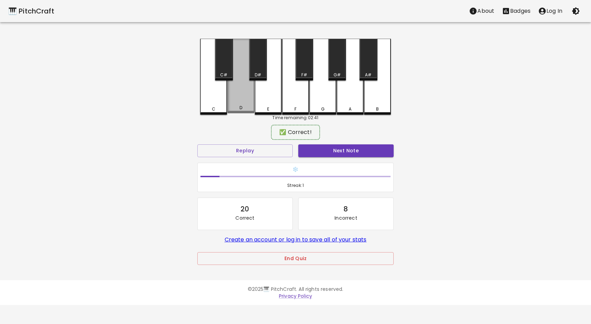
click at [237, 110] on div "D" at bounding box center [241, 108] width 26 height 6
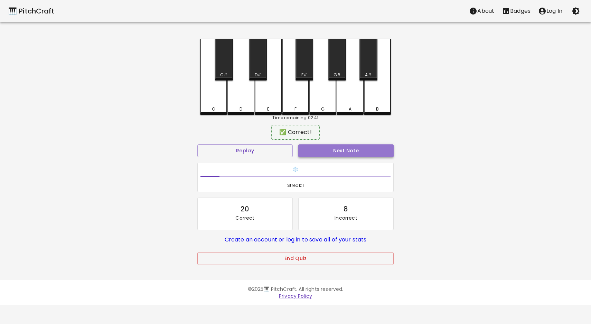
click at [319, 147] on button "Next Note" at bounding box center [345, 150] width 95 height 13
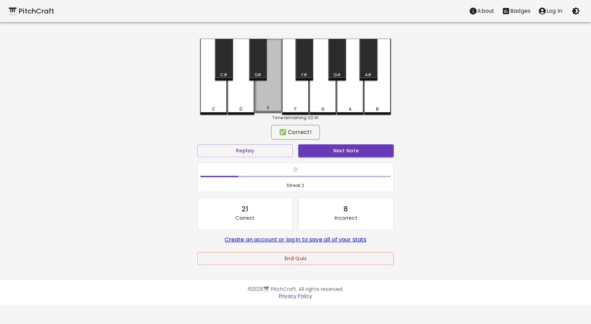
click at [264, 106] on div "E" at bounding box center [268, 76] width 27 height 75
click at [314, 148] on button "Next Note" at bounding box center [345, 150] width 95 height 13
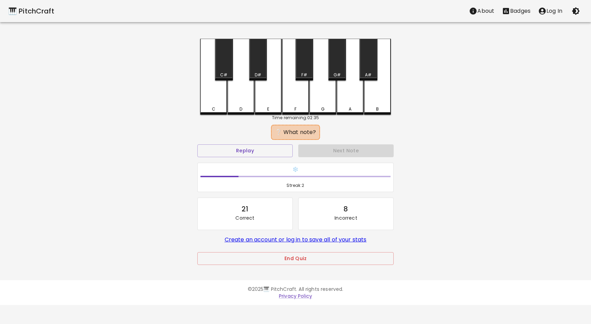
click at [209, 109] on div "C" at bounding box center [214, 109] width 26 height 6
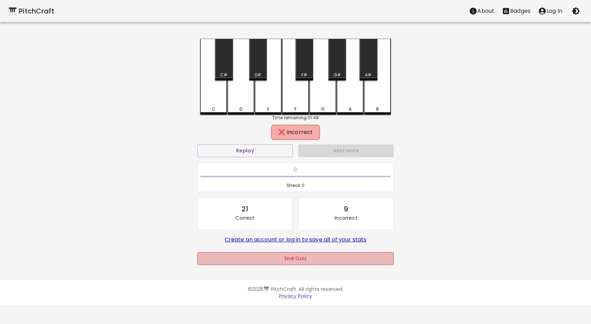
click at [280, 254] on button "End Quiz" at bounding box center [295, 258] width 196 height 13
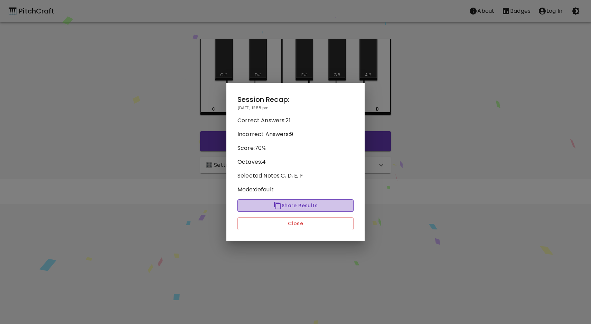
click at [293, 207] on button "Share Results" at bounding box center [295, 205] width 116 height 13
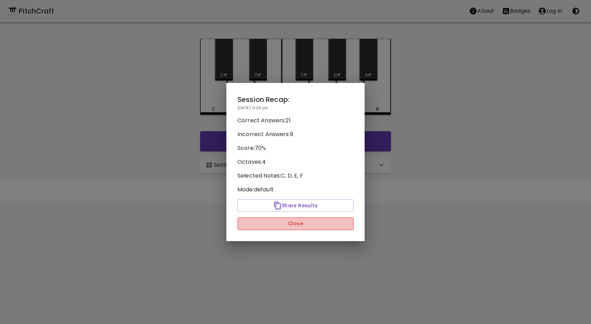
click at [347, 222] on button "Close" at bounding box center [295, 223] width 116 height 13
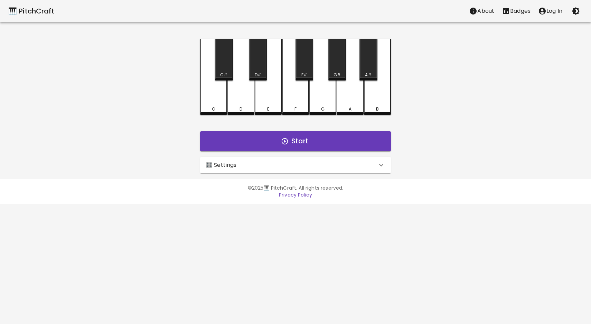
click at [351, 167] on div "🎛️ Settings" at bounding box center [291, 165] width 171 height 8
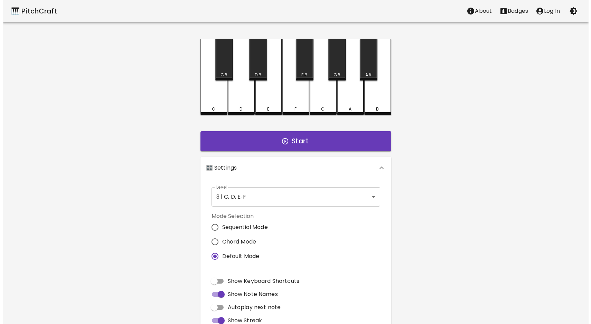
click at [242, 206] on body "🎹 PitchCraft About Badges Log In C C# D D# E F F# G G# A A# B Start 🎛️ Settings…" at bounding box center [293, 209] width 586 height 418
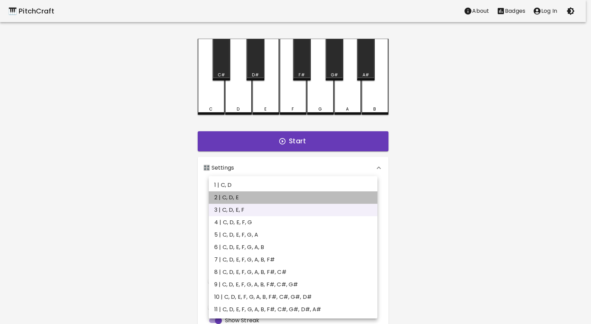
click at [227, 192] on li "2 | C, D, E" at bounding box center [293, 197] width 169 height 12
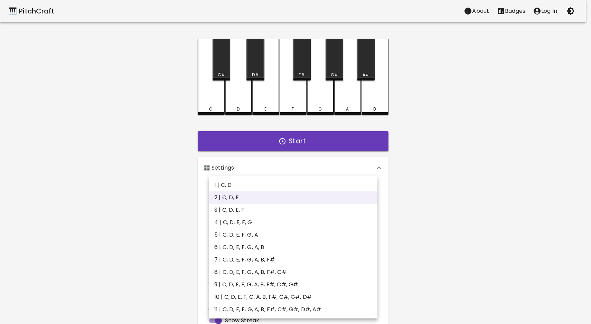
click at [236, 198] on body "🎹 PitchCraft About Badges Log In C C# D D# E F F# G G# A A# B Start 🎛️ Settings…" at bounding box center [295, 209] width 591 height 418
click at [231, 186] on li "1 | C, D" at bounding box center [293, 185] width 169 height 12
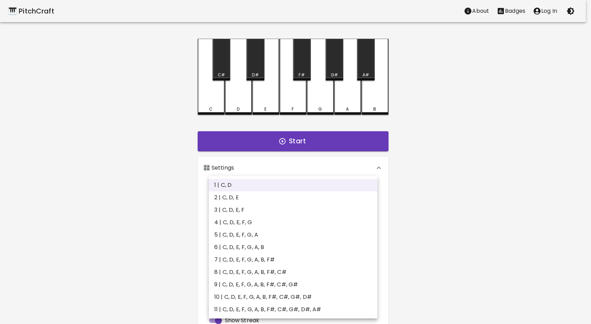
click at [238, 200] on body "🎹 PitchCraft About Badges Log In C C# D D# E F F# G G# A A# B Start 🎛️ Settings…" at bounding box center [295, 209] width 591 height 418
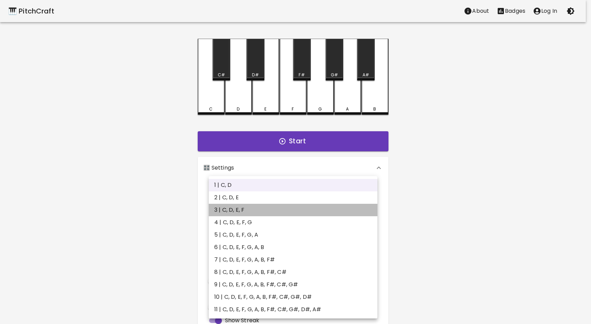
click at [238, 207] on li "3 | C, D, E, F" at bounding box center [293, 210] width 169 height 12
type input "5"
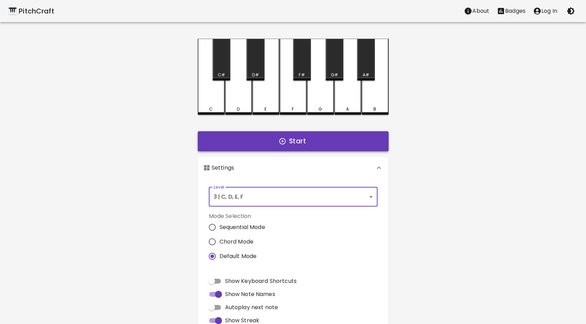
click at [232, 140] on button "Start" at bounding box center [293, 141] width 191 height 20
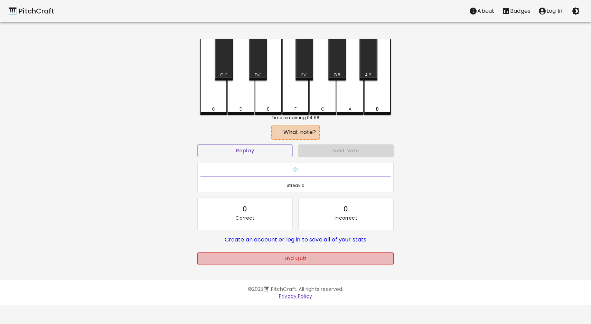
click at [241, 256] on button "End Quiz" at bounding box center [295, 258] width 196 height 13
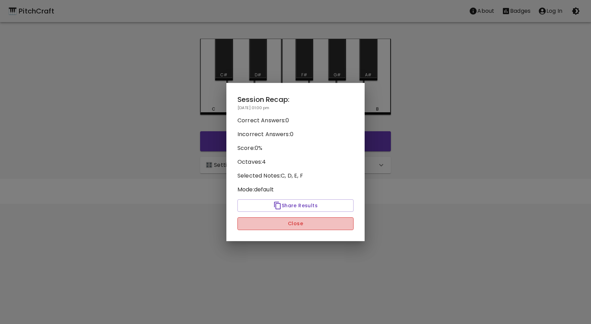
click at [268, 226] on button "Close" at bounding box center [295, 223] width 116 height 13
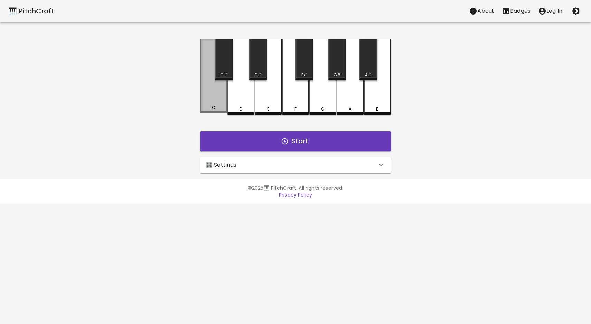
click at [215, 102] on div "C" at bounding box center [213, 76] width 27 height 75
click at [214, 102] on div "C" at bounding box center [213, 76] width 27 height 75
click at [215, 103] on div "C" at bounding box center [213, 76] width 27 height 75
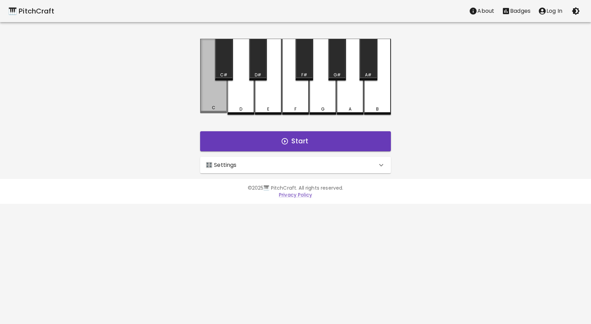
click at [215, 103] on div "C" at bounding box center [213, 76] width 27 height 75
click at [215, 103] on div "C" at bounding box center [213, 77] width 27 height 76
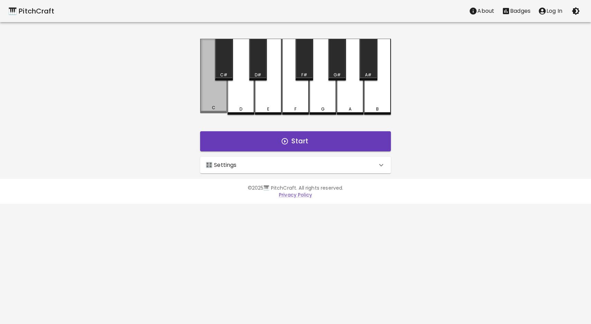
click at [215, 103] on div "C" at bounding box center [213, 76] width 27 height 75
click at [215, 103] on div "C" at bounding box center [213, 77] width 27 height 76
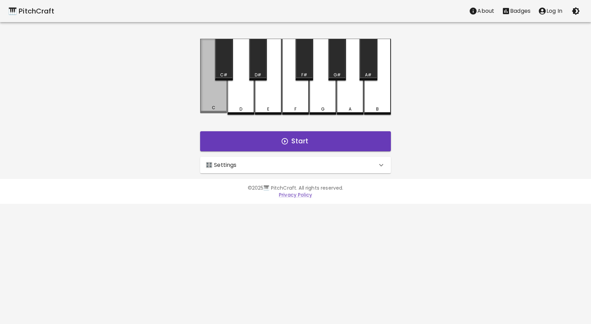
click at [214, 102] on div "C" at bounding box center [213, 76] width 27 height 75
click at [214, 102] on div "C" at bounding box center [213, 77] width 27 height 76
click at [214, 102] on div "C" at bounding box center [213, 76] width 27 height 75
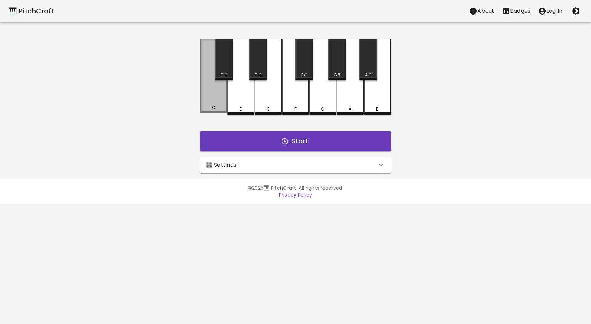
click at [214, 102] on div "C" at bounding box center [213, 76] width 27 height 75
click at [213, 101] on div "C" at bounding box center [213, 76] width 27 height 75
click at [209, 100] on div "C" at bounding box center [213, 76] width 27 height 75
drag, startPoint x: 209, startPoint y: 102, endPoint x: 206, endPoint y: 96, distance: 6.7
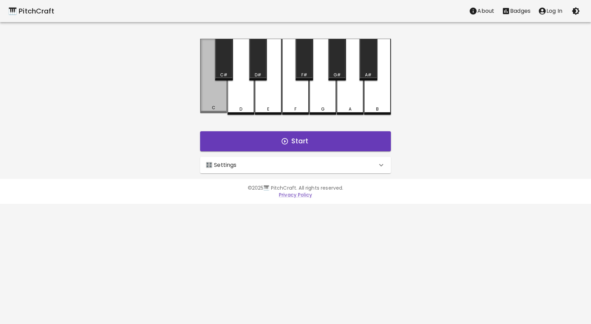
click at [206, 97] on div "C" at bounding box center [213, 76] width 27 height 75
drag, startPoint x: 206, startPoint y: 96, endPoint x: 201, endPoint y: 91, distance: 7.4
click at [201, 91] on div "C" at bounding box center [213, 76] width 27 height 75
click at [200, 89] on div "C C# D D# E F F# G G# A A# B Start 🎛️ Settings Level 3 | C, D, E, F 5 Level Mod…" at bounding box center [295, 106] width 207 height 135
click at [198, 85] on div "C C# D D# E F F# G G# A A# B Start 🎛️ Settings Level 3 | C, D, E, F 5 Level Mod…" at bounding box center [295, 106] width 207 height 135
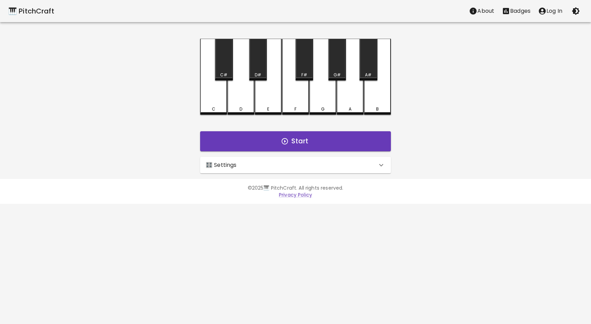
click at [198, 83] on div "C C# D D# E F F# G G# A A# B Start 🎛️ Settings Level 3 | C, D, E, F 5 Level Mod…" at bounding box center [295, 106] width 207 height 135
click at [197, 82] on div "C C# D D# E F F# G G# A A# B Start 🎛️ Settings Level 3 | C, D, E, F 5 Level Mod…" at bounding box center [295, 106] width 207 height 135
click at [197, 85] on div "C C# D D# E F F# G G# A A# B Start 🎛️ Settings Level 3 | C, D, E, F 5 Level Mod…" at bounding box center [295, 106] width 207 height 135
click at [209, 79] on div "C" at bounding box center [213, 76] width 27 height 75
click at [207, 78] on div "C" at bounding box center [213, 76] width 27 height 75
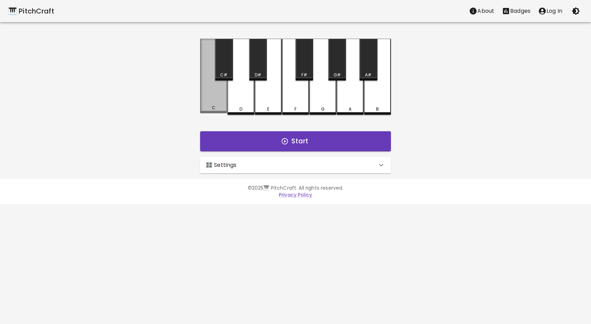
drag, startPoint x: 207, startPoint y: 78, endPoint x: 204, endPoint y: 77, distance: 4.2
click at [204, 78] on div "C" at bounding box center [213, 76] width 27 height 75
click at [204, 76] on div "C" at bounding box center [213, 76] width 27 height 75
click at [204, 75] on div "C" at bounding box center [213, 76] width 27 height 75
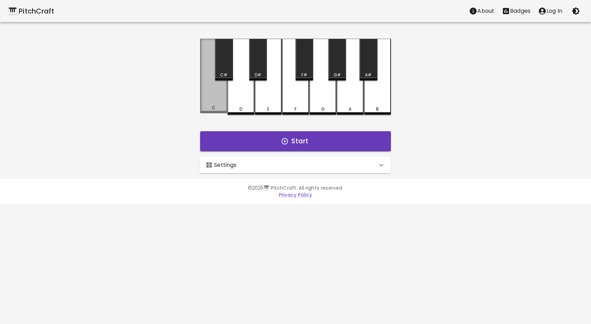
click at [204, 74] on div "C" at bounding box center [213, 76] width 27 height 75
click at [216, 83] on div "C" at bounding box center [213, 77] width 27 height 76
click at [215, 82] on div "C" at bounding box center [213, 76] width 27 height 75
drag, startPoint x: 219, startPoint y: 87, endPoint x: 215, endPoint y: 82, distance: 6.2
click at [215, 82] on div "C" at bounding box center [213, 76] width 27 height 75
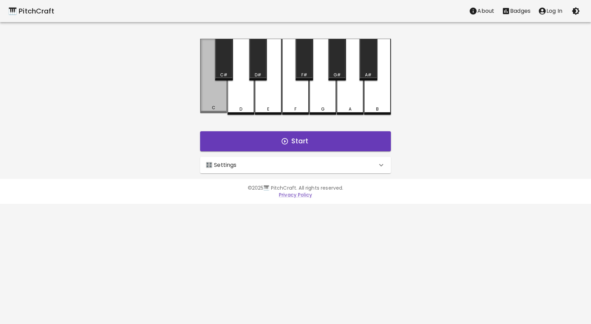
drag, startPoint x: 215, startPoint y: 82, endPoint x: 209, endPoint y: 77, distance: 7.3
click at [209, 78] on div "C" at bounding box center [213, 76] width 27 height 75
drag, startPoint x: 209, startPoint y: 77, endPoint x: 207, endPoint y: 73, distance: 5.0
click at [207, 73] on div "C" at bounding box center [213, 76] width 27 height 75
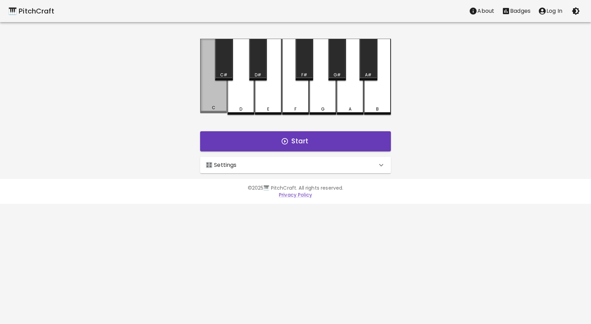
click at [206, 74] on div "C" at bounding box center [213, 76] width 27 height 75
click at [206, 73] on div "C" at bounding box center [213, 76] width 27 height 75
drag, startPoint x: 206, startPoint y: 73, endPoint x: 192, endPoint y: 61, distance: 18.2
click at [192, 61] on div "C C# D D# E F F# G G# A A# B Start 🎛️ Settings Level 3 | C, D, E, F 5 Level Mod…" at bounding box center [295, 106] width 207 height 135
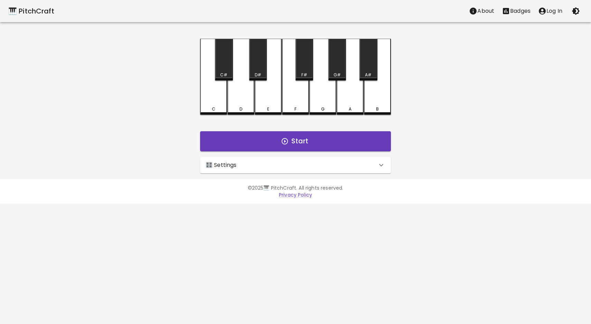
click at [193, 60] on div "C C# D D# E F F# G G# A A# B Start 🎛️ Settings Level 3 | C, D, E, F 5 Level Mod…" at bounding box center [295, 106] width 207 height 135
click at [314, 74] on div "G" at bounding box center [322, 76] width 27 height 75
click at [211, 96] on div "C" at bounding box center [213, 76] width 27 height 75
click at [235, 102] on div "D" at bounding box center [240, 77] width 27 height 76
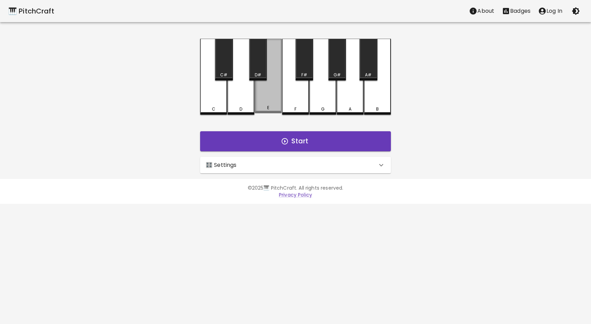
click at [267, 103] on div "E" at bounding box center [268, 76] width 27 height 75
click at [239, 161] on div "🎛️ Settings" at bounding box center [291, 165] width 171 height 8
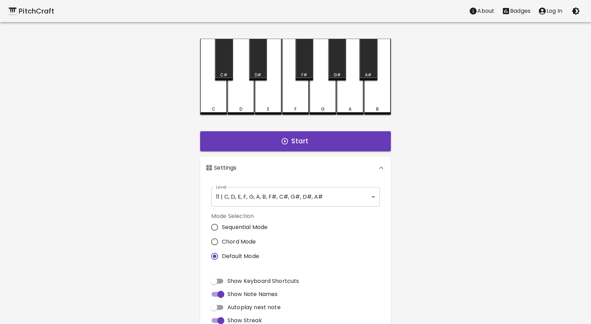
click at [288, 196] on body "🎹 PitchCraft About Badges Log In C C# D D# E F F# G G# A A# B Start 🎛️ Settings…" at bounding box center [295, 209] width 591 height 418
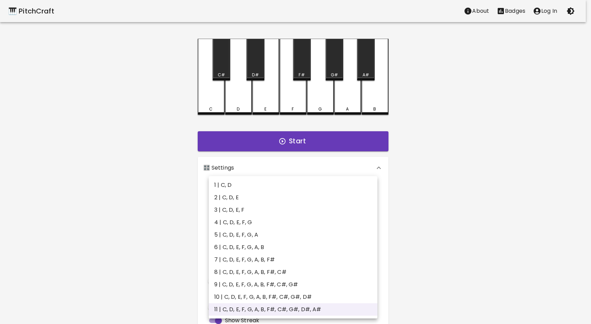
click at [230, 186] on li "1 | C, D" at bounding box center [293, 185] width 169 height 12
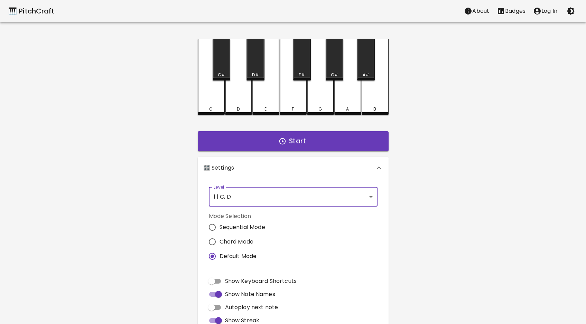
click at [208, 103] on div "C" at bounding box center [211, 77] width 27 height 76
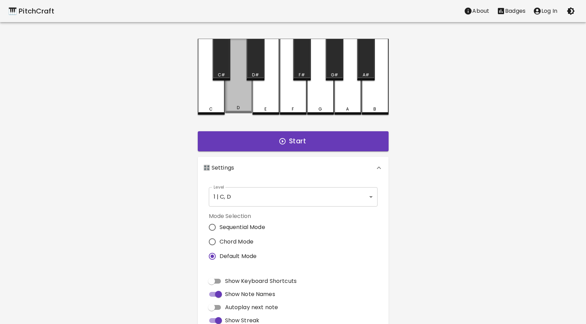
click at [234, 107] on div "D" at bounding box center [239, 108] width 26 height 6
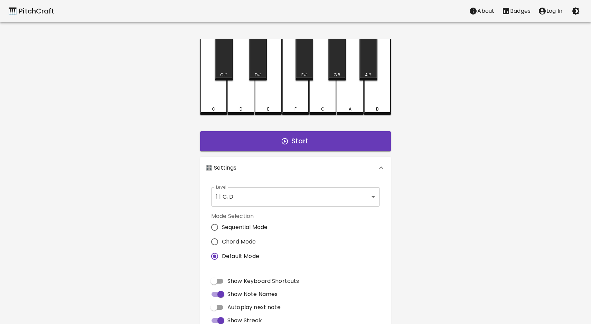
click at [237, 196] on body "🎹 PitchCraft About Badges Log In C C# D D# E F F# G G# A A# B Start 🎛️ Settings…" at bounding box center [295, 209] width 591 height 418
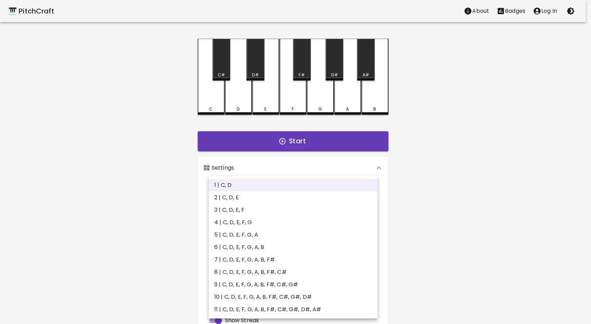
click at [241, 208] on li "3 | C, D, E, F" at bounding box center [293, 210] width 169 height 12
type input "5"
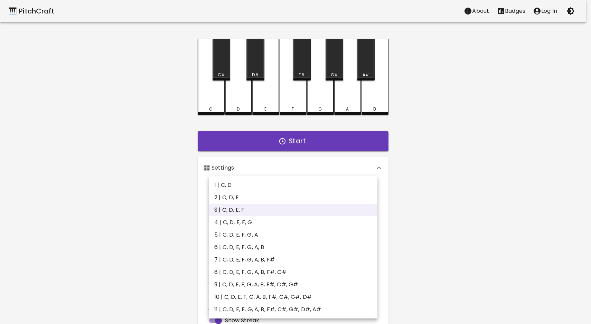
click at [242, 202] on body "🎹 PitchCraft About Badges Log In C C# D D# E F F# G G# A A# B Start 🎛️ Settings…" at bounding box center [295, 209] width 591 height 418
click at [216, 106] on div at bounding box center [295, 162] width 591 height 324
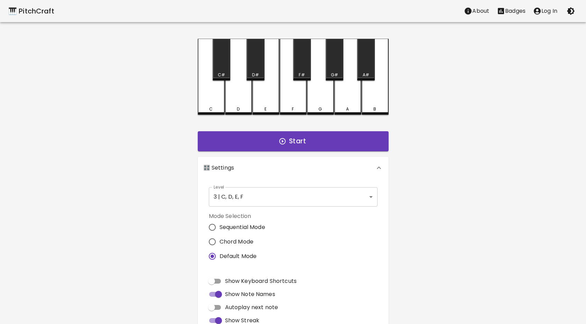
click at [197, 124] on div "C C# D D# E F F# G G# A A# B Start 🎛️ Settings Level 3 | C, D, E, F 5 Level Mod…" at bounding box center [292, 213] width 207 height 349
click at [197, 125] on div "C C# D D# E F F# G G# A A# B Start 🎛️ Settings Level 3 | C, D, E, F 5 Level Mod…" at bounding box center [292, 213] width 207 height 349
drag, startPoint x: 196, startPoint y: 116, endPoint x: 195, endPoint y: 112, distance: 4.3
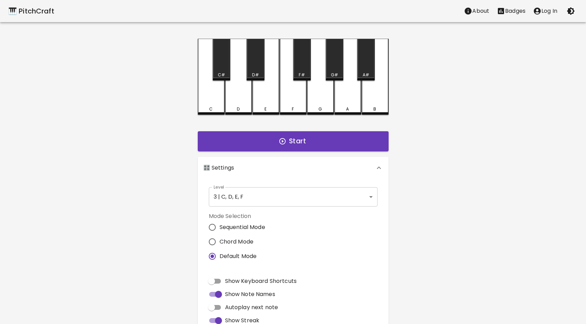
click at [196, 116] on div "C C# D D# E F F# G G# A A# B Start 🎛️ Settings Level 3 | C, D, E, F 5 Level Mod…" at bounding box center [292, 213] width 207 height 349
click at [208, 280] on input "Show Keyboard Shortcuts" at bounding box center [211, 281] width 39 height 13
checkbox input "true"
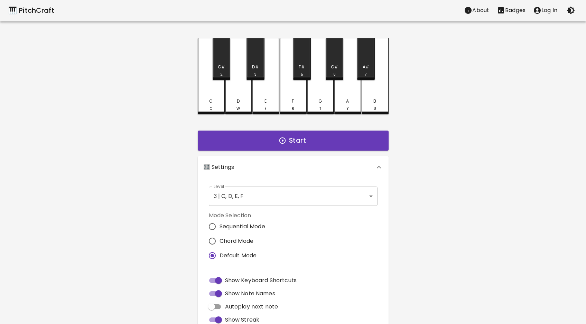
click at [169, 269] on div "🎹 PitchCraft About Badges Log In C Q C# 2 D W D# 3 E E F R F# 5 G T G# 6 A Y A#…" at bounding box center [293, 193] width 586 height 388
click at [200, 270] on div "Level 3 | C, D, E, F 5 Level Mode Selection Sequential Mode Chord Mode Default …" at bounding box center [293, 282] width 191 height 209
click at [159, 246] on div "🎹 PitchCraft About Badges Log In C Q C# 2 D W D# 3 E E F R F# 5 G T G# 6 A Y A#…" at bounding box center [293, 193] width 586 height 388
drag, startPoint x: 159, startPoint y: 247, endPoint x: 158, endPoint y: 222, distance: 25.6
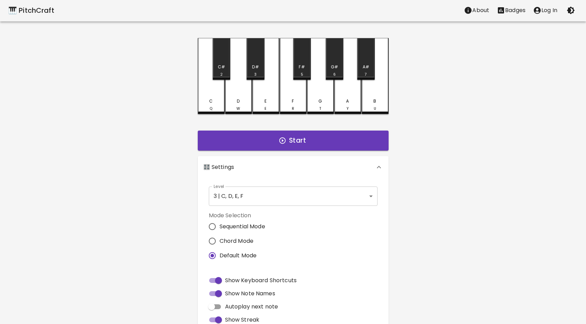
click at [160, 246] on div "🎹 PitchCraft About Badges Log In C Q C# 2 D W D# 3 E E F R F# 5 G T G# 6 A Y A#…" at bounding box center [293, 193] width 586 height 388
click at [165, 132] on div "🎹 PitchCraft About Badges Log In C Q C# 2 D W D# 3 E E F R F# 5 G T G# 6 A Y A#…" at bounding box center [293, 193] width 586 height 388
click at [185, 131] on div "🎹 PitchCraft About Badges Log In C Q C# 2 D W D# 3 E E F R F# 5 G T G# 6 A Y A#…" at bounding box center [293, 193] width 586 height 388
click at [185, 130] on div "🎹 PitchCraft About Badges Log In C Q C# 2 D W D# 3 E E F R F# 5 G T G# 6 A Y A#…" at bounding box center [293, 193] width 586 height 388
click at [208, 244] on input "Chord Mode" at bounding box center [212, 241] width 15 height 15
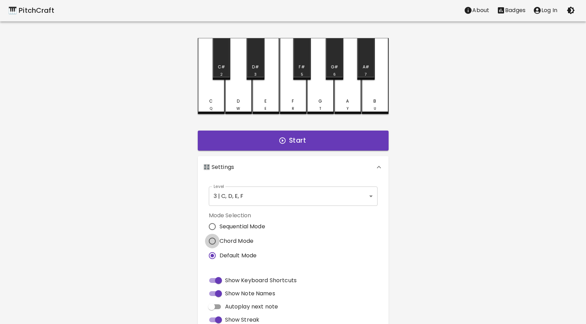
radio input "true"
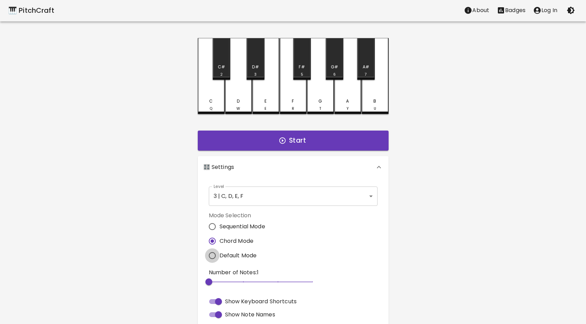
click at [213, 254] on input "Default Mode" at bounding box center [212, 255] width 15 height 15
radio input "true"
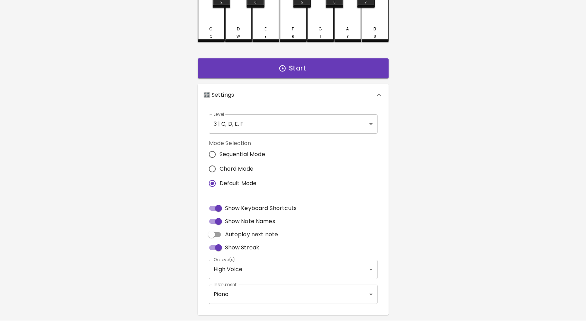
scroll to position [92, 0]
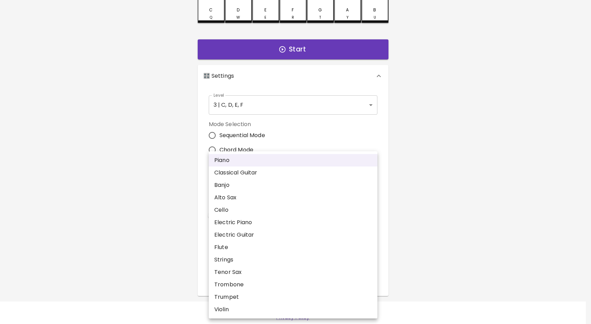
click at [236, 279] on body "🎹 PitchCraft About Badges Log In C Q C# 2 D W D# 3 E E F R F# 5 G T G# 6 A Y A#…" at bounding box center [295, 117] width 591 height 418
click at [171, 279] on div at bounding box center [295, 162] width 591 height 324
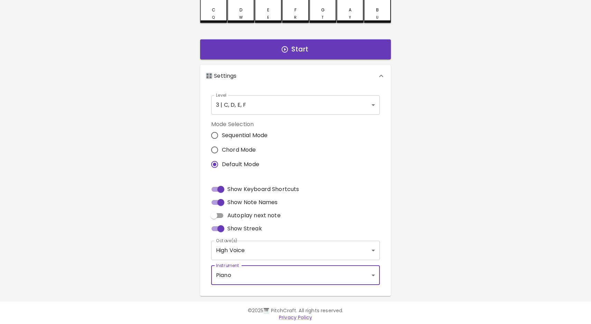
click at [233, 271] on body "🎹 PitchCraft About Badges Log In C Q C# 2 D W D# 3 E E F R F# 5 G T G# 6 A Y A#…" at bounding box center [295, 117] width 591 height 418
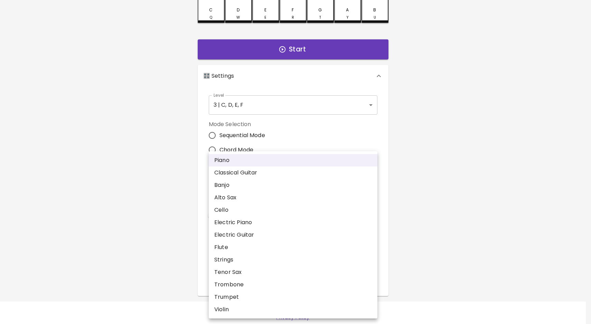
click at [195, 269] on div at bounding box center [295, 162] width 591 height 324
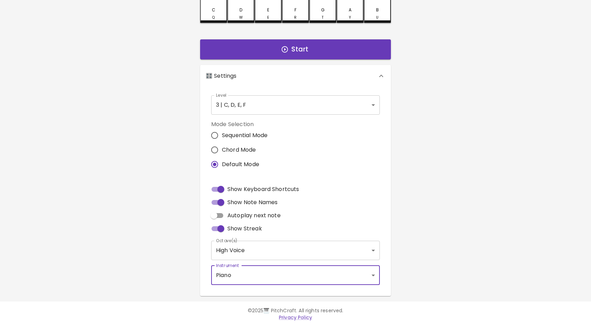
click at [240, 253] on body "🎹 PitchCraft About Badges Log In C Q C# 2 D W D# 3 E E F R F# 5 G T G# 6 A Y A#…" at bounding box center [295, 117] width 591 height 418
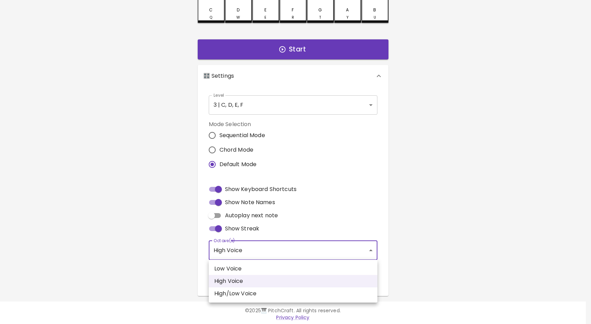
click at [184, 274] on div at bounding box center [295, 162] width 591 height 324
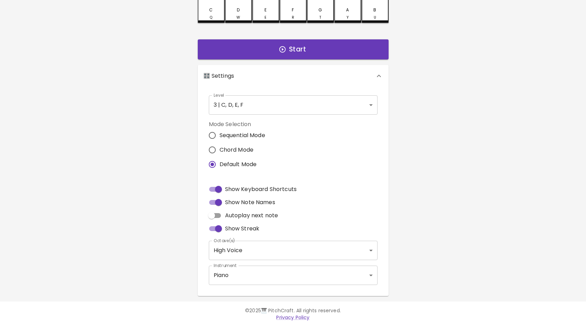
click at [184, 274] on div "🎹 PitchCraft About Badges Log In C Q C# 2 D W D# 3 E E F R F# 5 G T G# 6 A Y A#…" at bounding box center [293, 102] width 586 height 388
click at [215, 215] on input "Autoplay next note" at bounding box center [211, 215] width 39 height 13
click at [224, 215] on input "Autoplay next note" at bounding box center [218, 215] width 39 height 13
click at [208, 219] on input "Autoplay next note" at bounding box center [211, 215] width 39 height 13
checkbox input "true"
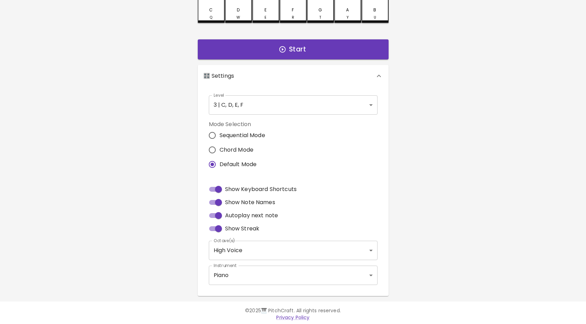
click at [183, 226] on div "🎹 PitchCraft About Badges Log In C Q C# 2 D W D# 3 E E F R F# 5 G T G# 6 A Y A#…" at bounding box center [293, 102] width 586 height 388
click at [191, 175] on div "C Q C# 2 D W D# 3 E E F R F# 5 G T G# 6 A Y A# 7 B U Start 🎛️ Settings Level 3 …" at bounding box center [292, 121] width 207 height 349
click at [191, 176] on div "C Q C# 2 D W D# 3 E E F R F# 5 G T G# 6 A Y A# 7 B U Start 🎛️ Settings Level 3 …" at bounding box center [292, 121] width 207 height 349
click at [191, 177] on div "C Q C# 2 D W D# 3 E E F R F# 5 G T G# 6 A Y A# 7 B U Start 🎛️ Settings Level 3 …" at bounding box center [292, 121] width 207 height 349
click at [192, 178] on div "C Q C# 2 D W D# 3 E E F R F# 5 G T G# 6 A Y A# 7 B U Start 🎛️ Settings Level 3 …" at bounding box center [292, 121] width 207 height 349
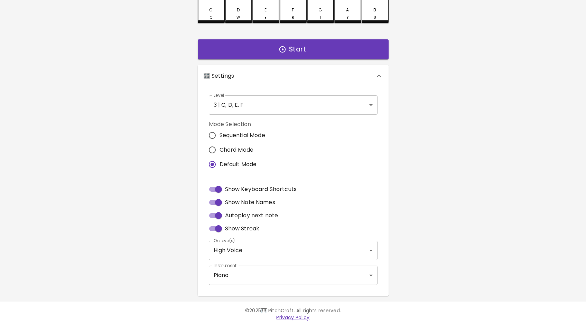
click at [167, 104] on div "🎹 PitchCraft About Badges Log In C Q C# 2 D W D# 3 E E F R F# 5 G T G# 6 A Y A#…" at bounding box center [293, 102] width 586 height 388
click at [167, 105] on div "🎹 PitchCraft About Badges Log In C Q C# 2 D W D# 3 E E F R F# 5 G T G# 6 A Y A#…" at bounding box center [293, 102] width 586 height 388
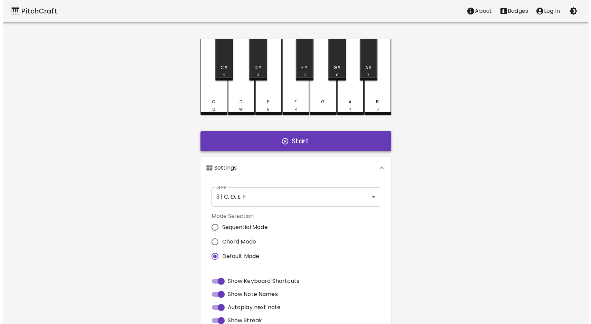
scroll to position [0, 0]
click at [207, 106] on div "C Q" at bounding box center [211, 105] width 26 height 13
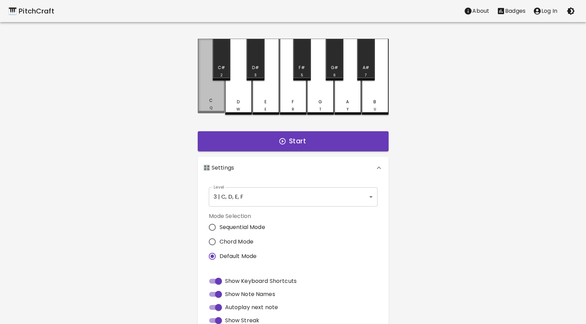
click at [210, 105] on div "C Q" at bounding box center [211, 103] width 26 height 13
click at [237, 147] on button "Start" at bounding box center [293, 141] width 191 height 20
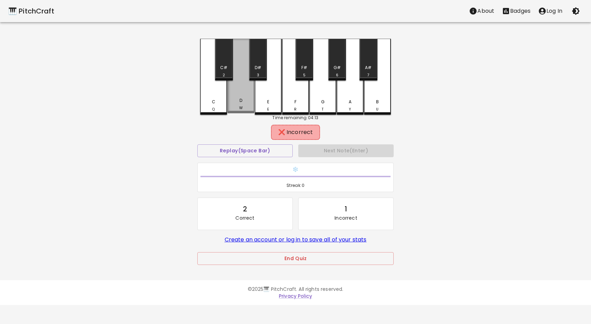
click at [244, 93] on div "D W" at bounding box center [240, 76] width 27 height 75
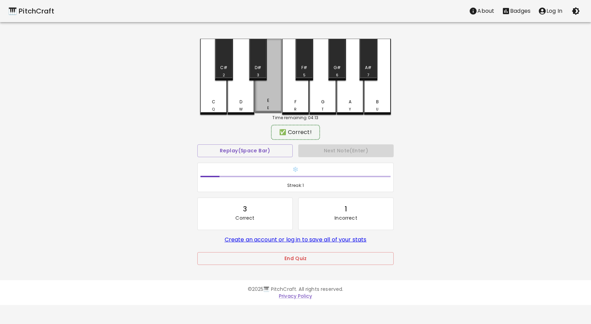
click at [258, 96] on div "E E" at bounding box center [268, 76] width 27 height 75
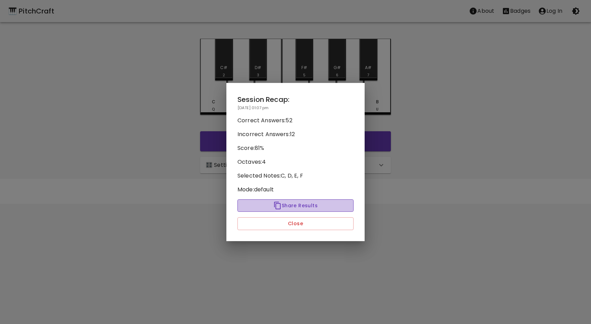
click at [324, 206] on button "Share Results" at bounding box center [295, 205] width 116 height 13
click at [472, 65] on div at bounding box center [295, 162] width 591 height 324
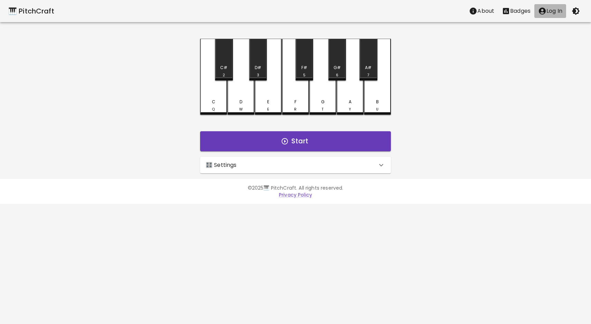
click at [557, 12] on p "Log In" at bounding box center [554, 11] width 16 height 8
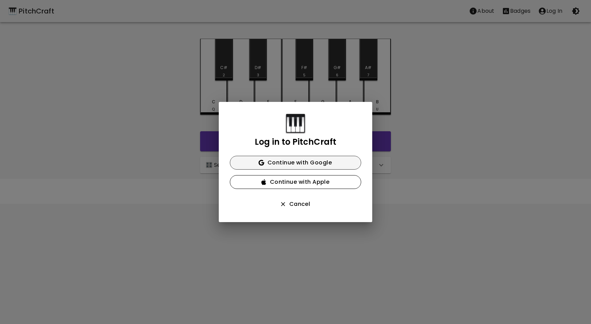
click at [312, 160] on button "Continue with Google" at bounding box center [295, 163] width 131 height 14
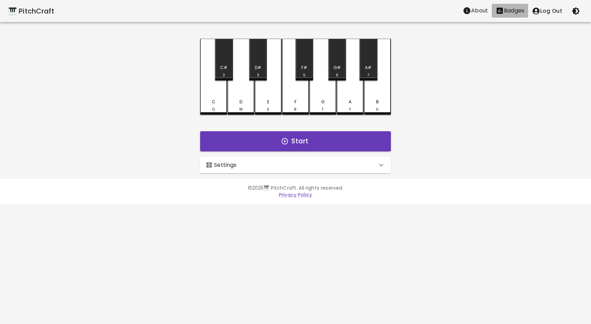
click at [507, 10] on p "Badges" at bounding box center [514, 11] width 20 height 8
